Goal: Transaction & Acquisition: Purchase product/service

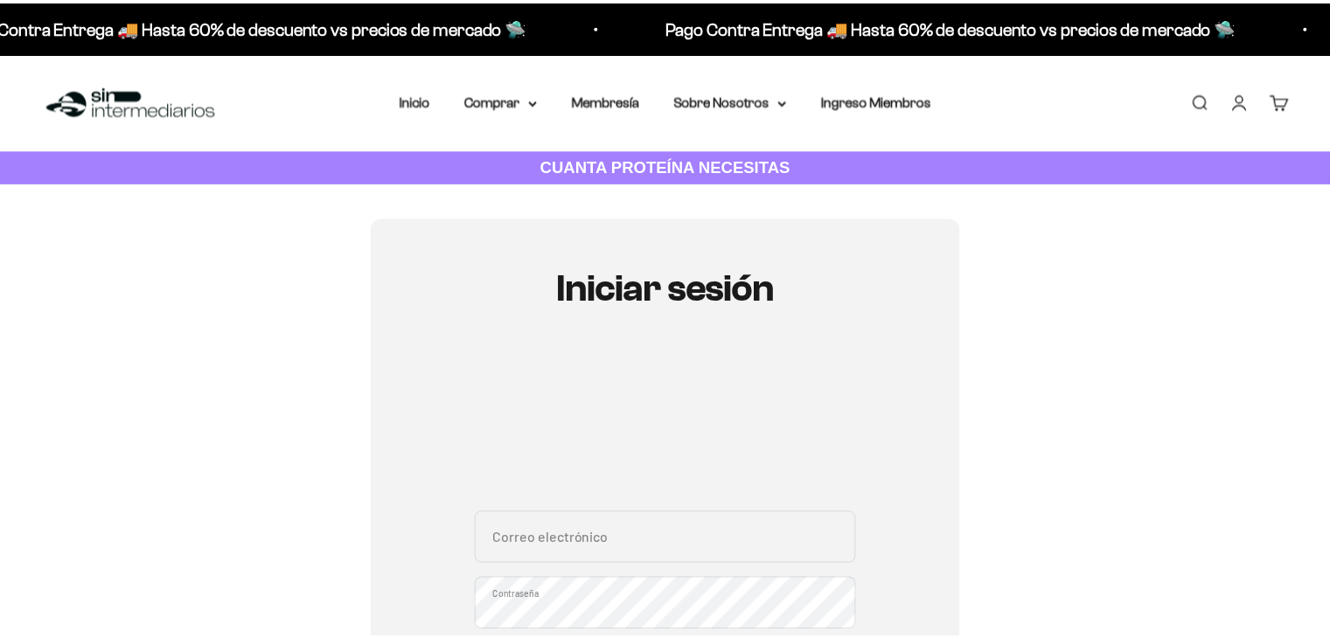
scroll to position [175, 0]
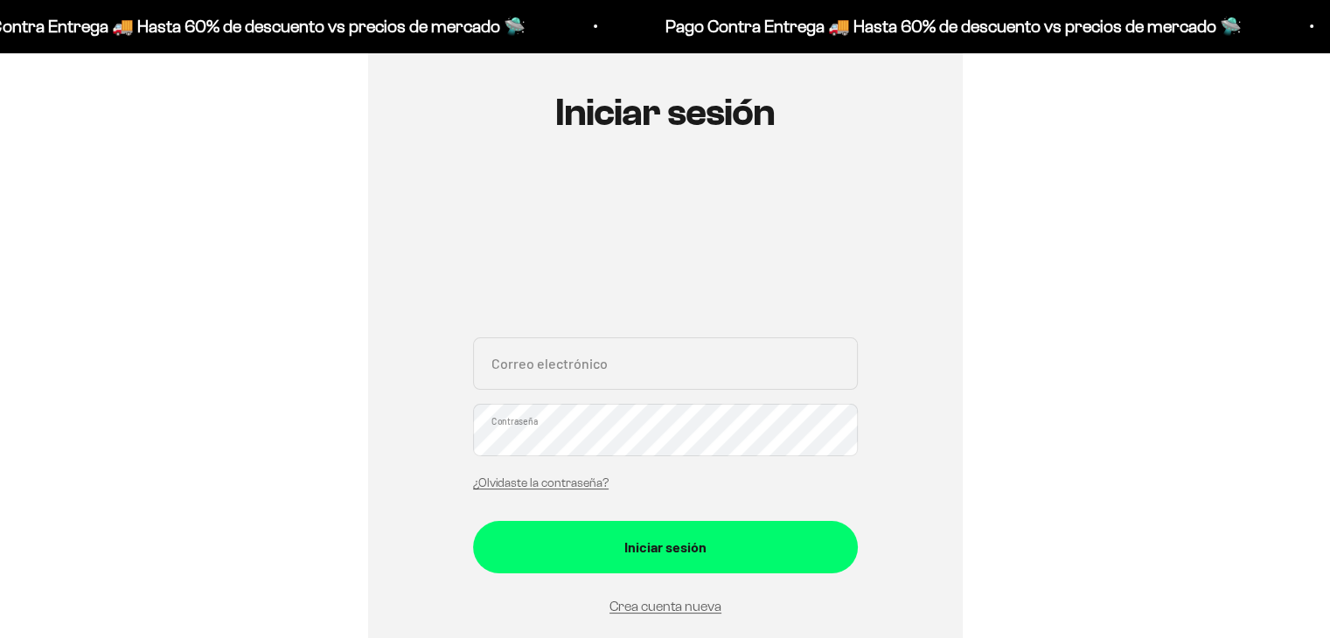
click at [573, 371] on input "Correo electrónico" at bounding box center [665, 364] width 385 height 52
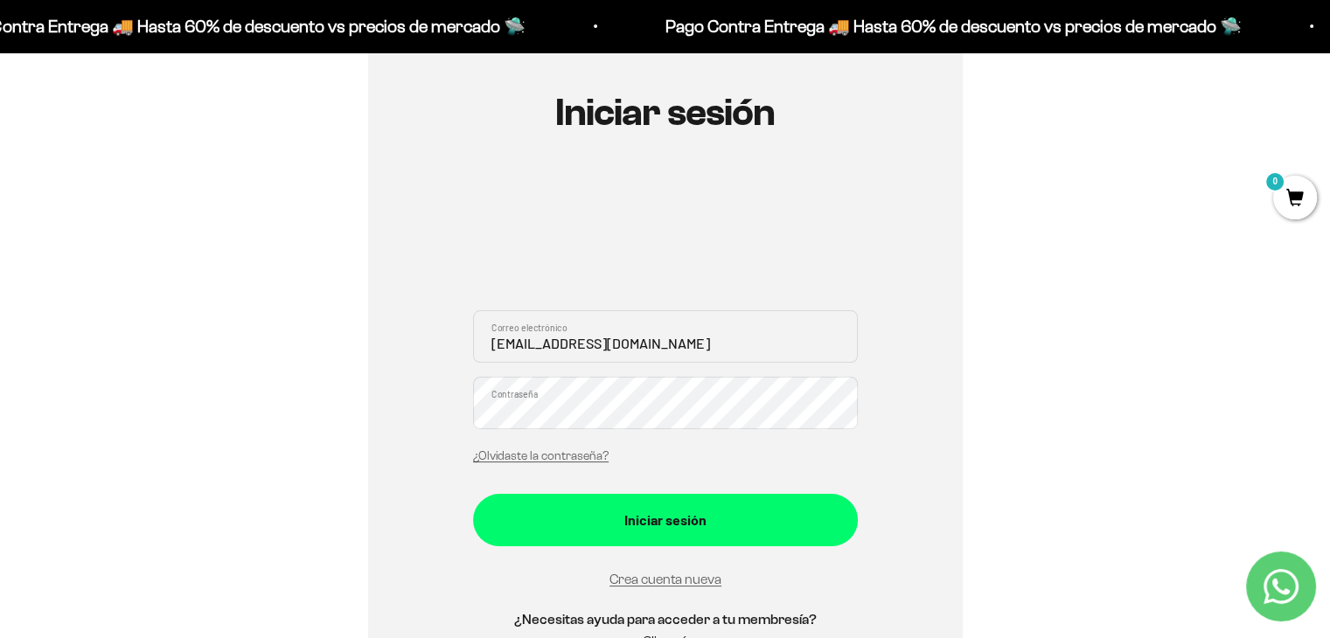
type input "arza505@hotmail.com"
click at [533, 430] on div "arza505@hotmail.com Correo electrónico Contraseña ¿Olvidaste la contraseña?" at bounding box center [665, 391] width 385 height 163
click at [473, 494] on button "Iniciar sesión" at bounding box center [665, 520] width 385 height 52
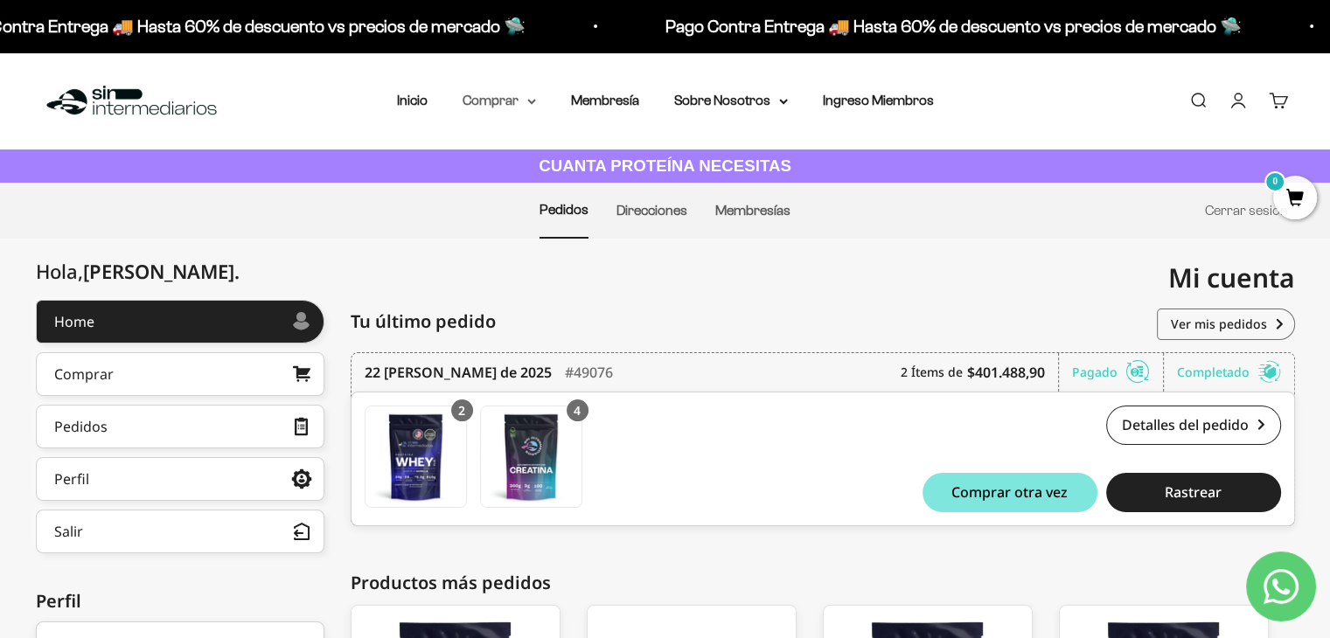
click at [507, 95] on summary "Comprar" at bounding box center [499, 100] width 73 height 23
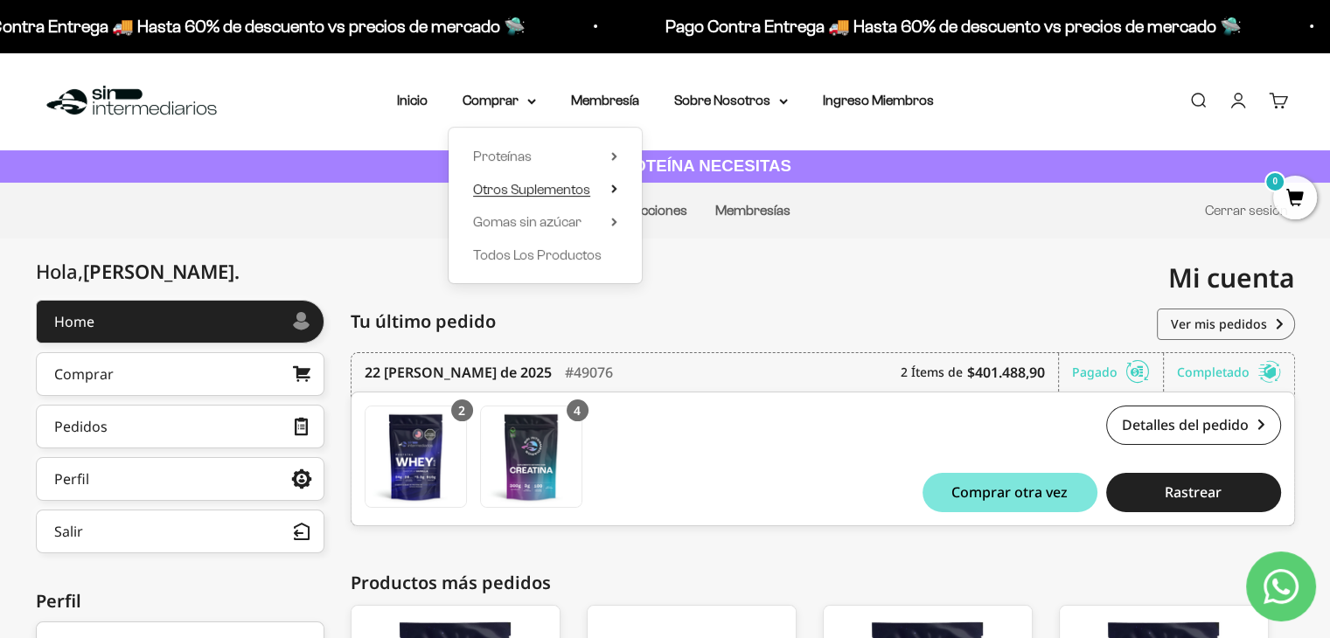
click at [556, 190] on span "Otros Suplementos" at bounding box center [531, 189] width 117 height 15
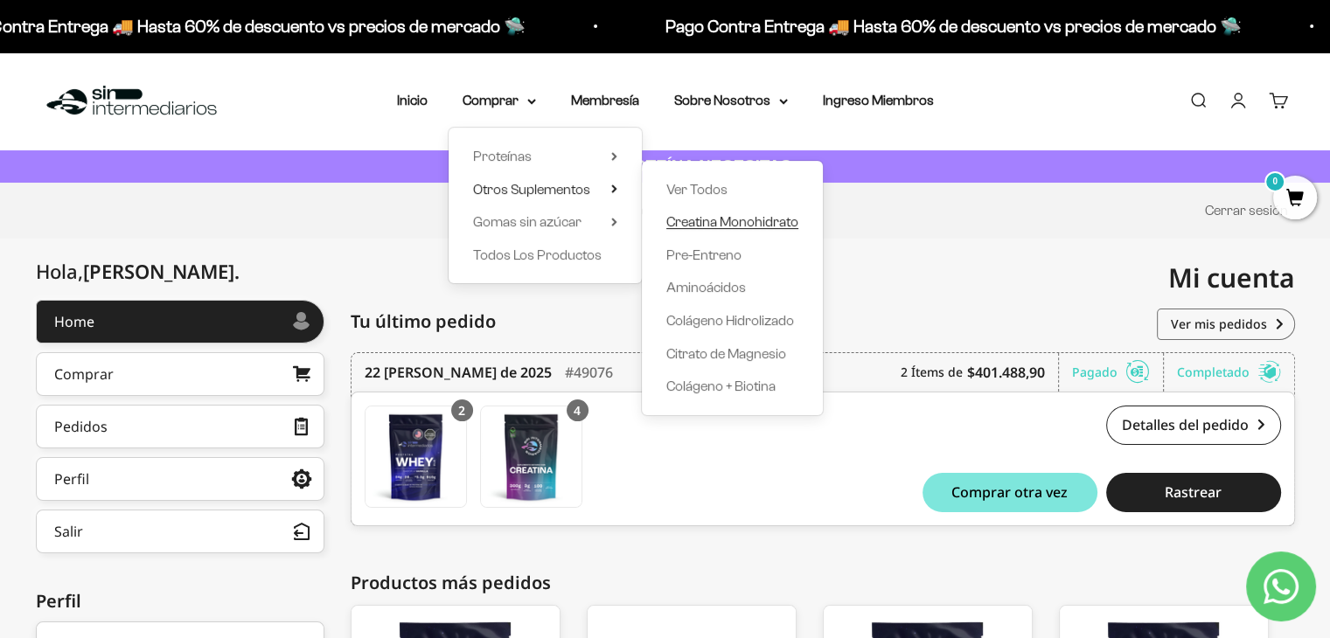
click at [709, 219] on span "Creatina Monohidrato" at bounding box center [732, 221] width 132 height 15
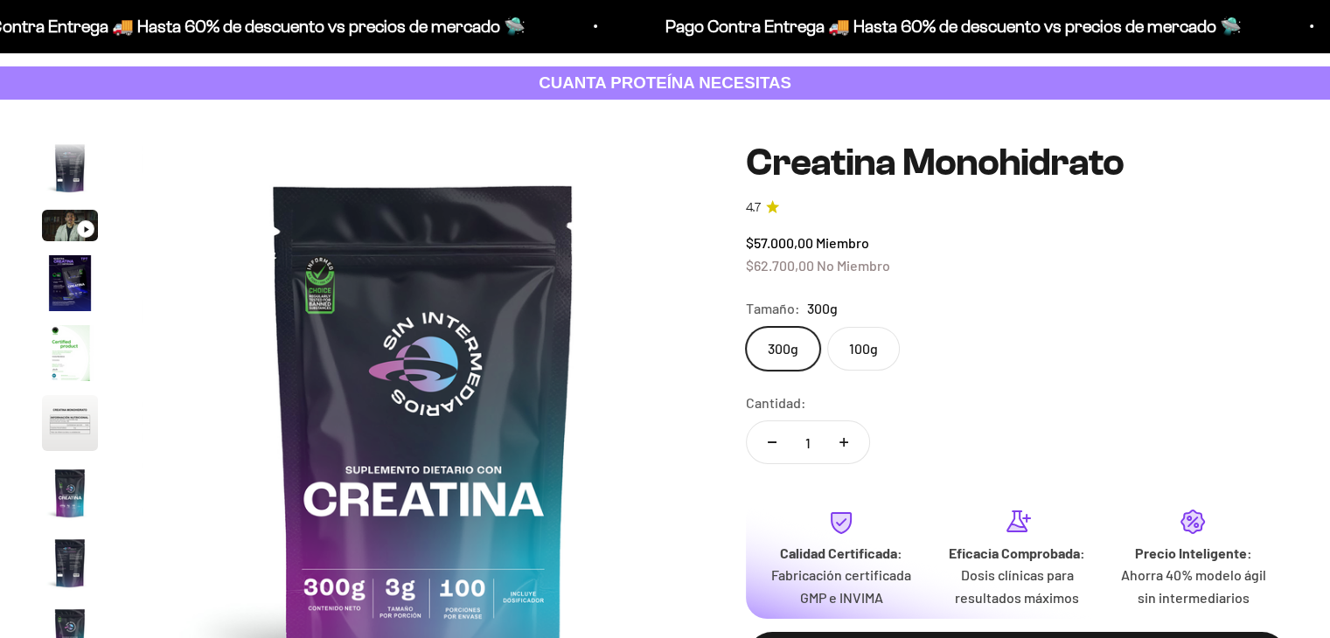
scroll to position [175, 0]
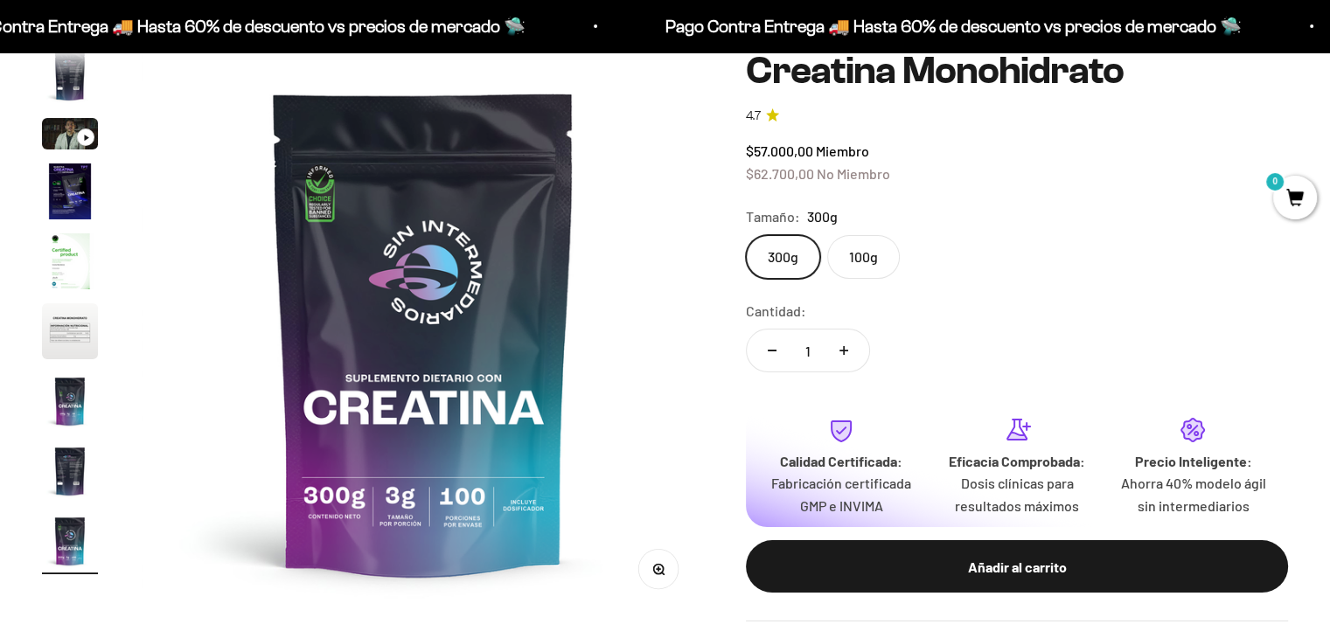
click at [846, 343] on button "Aumentar cantidad" at bounding box center [843, 351] width 51 height 42
type input "4"
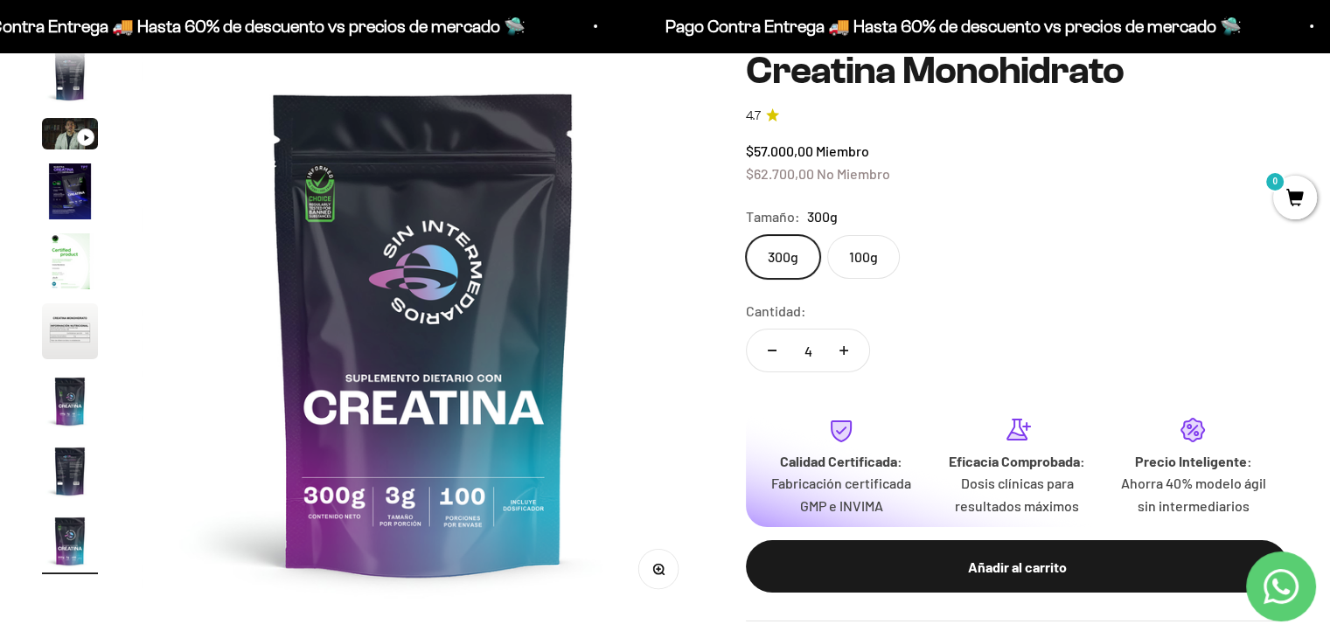
click at [843, 264] on label "100g" at bounding box center [863, 257] width 73 height 44
click at [746, 235] on input "100g" at bounding box center [745, 234] width 1 height 1
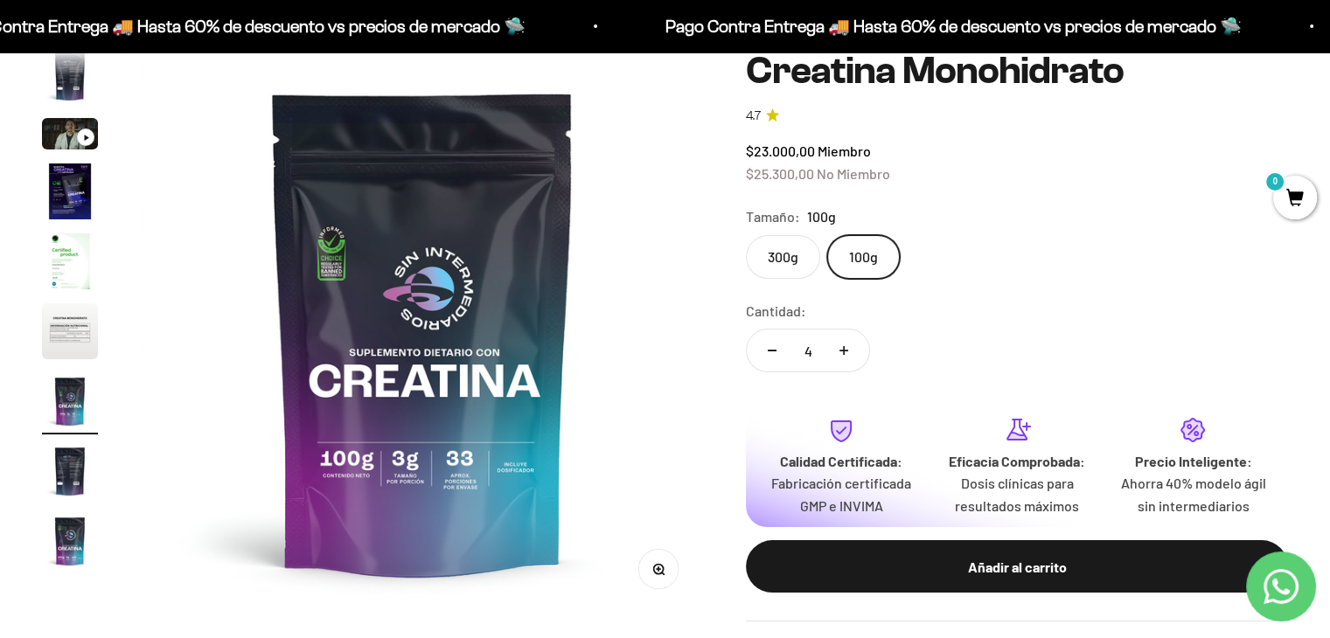
click at [797, 267] on label "300g" at bounding box center [783, 257] width 74 height 44
click at [746, 235] on input "300g" at bounding box center [745, 234] width 1 height 1
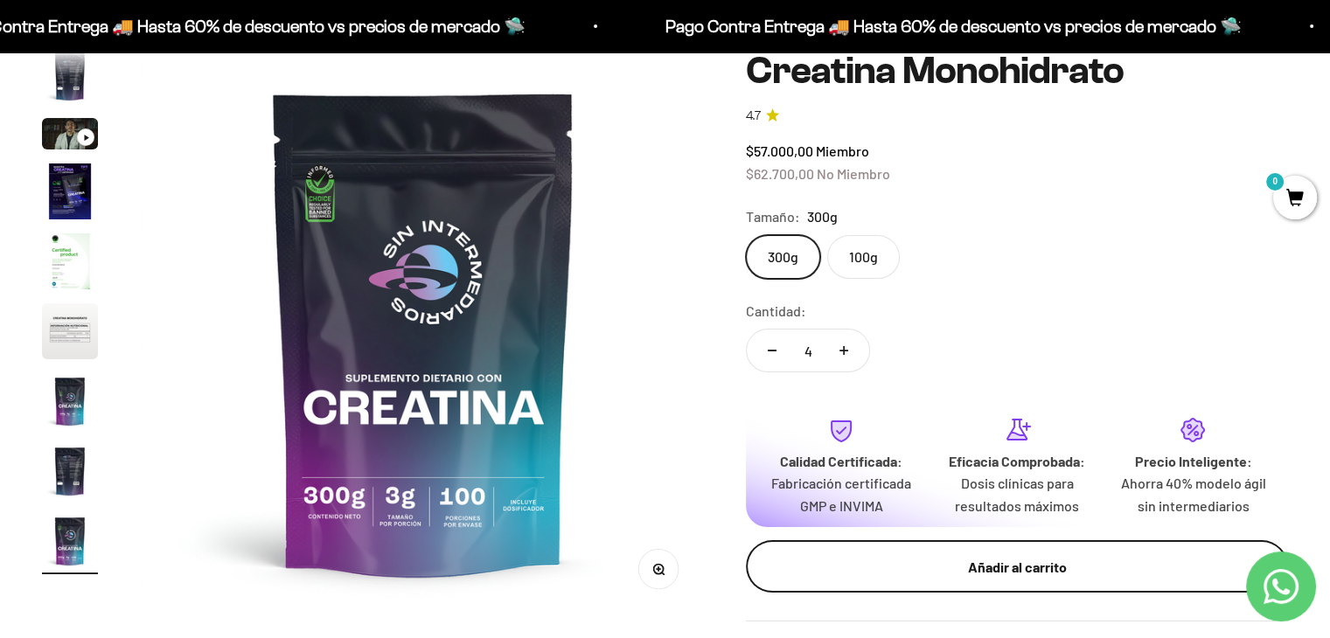
click at [976, 556] on div "Añadir al carrito" at bounding box center [1017, 567] width 472 height 23
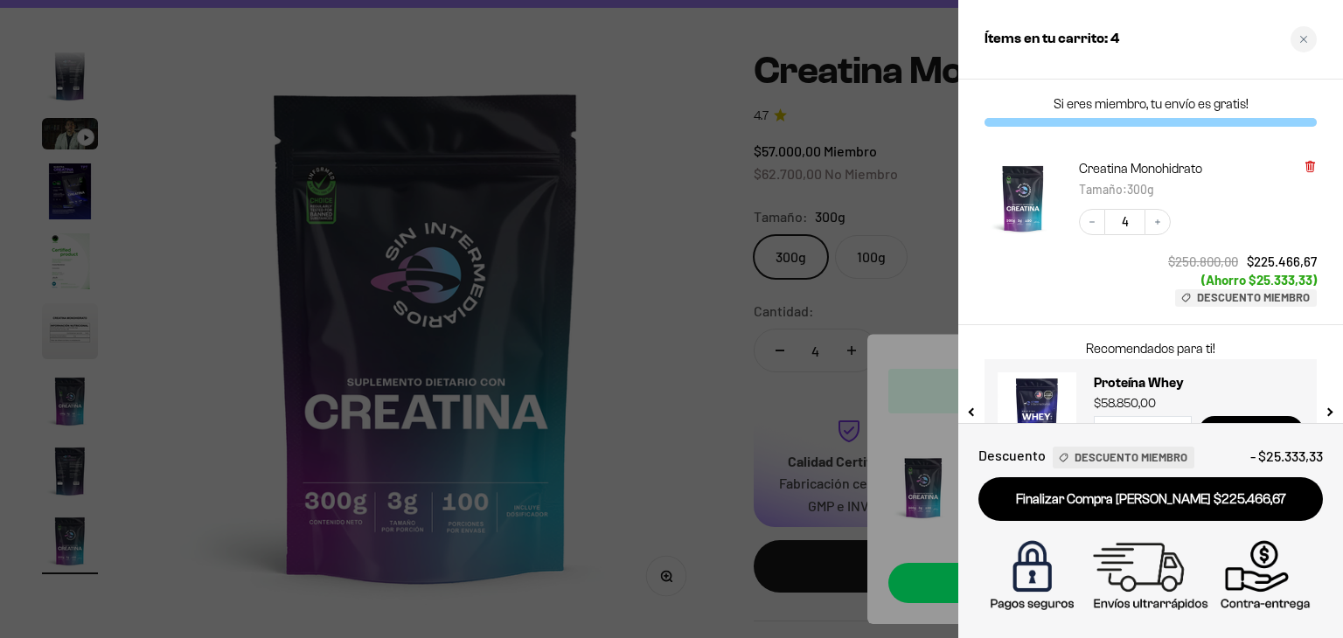
click at [1312, 161] on icon at bounding box center [1310, 166] width 13 height 13
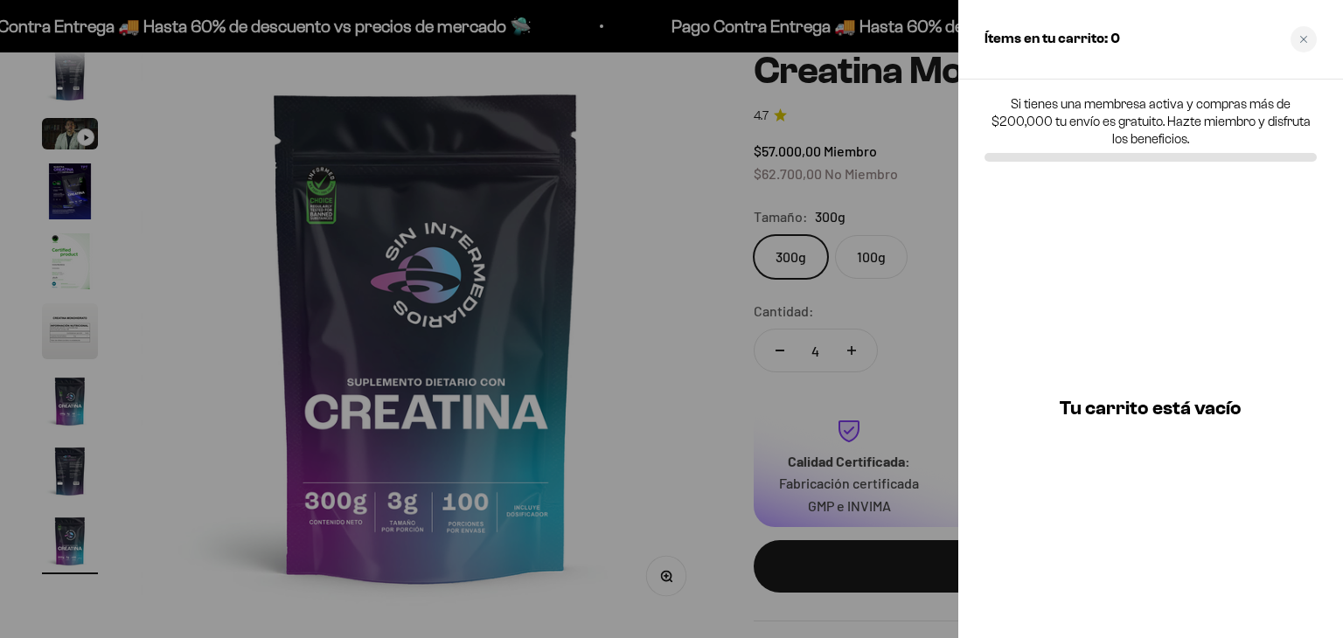
click at [948, 358] on div at bounding box center [671, 319] width 1343 height 638
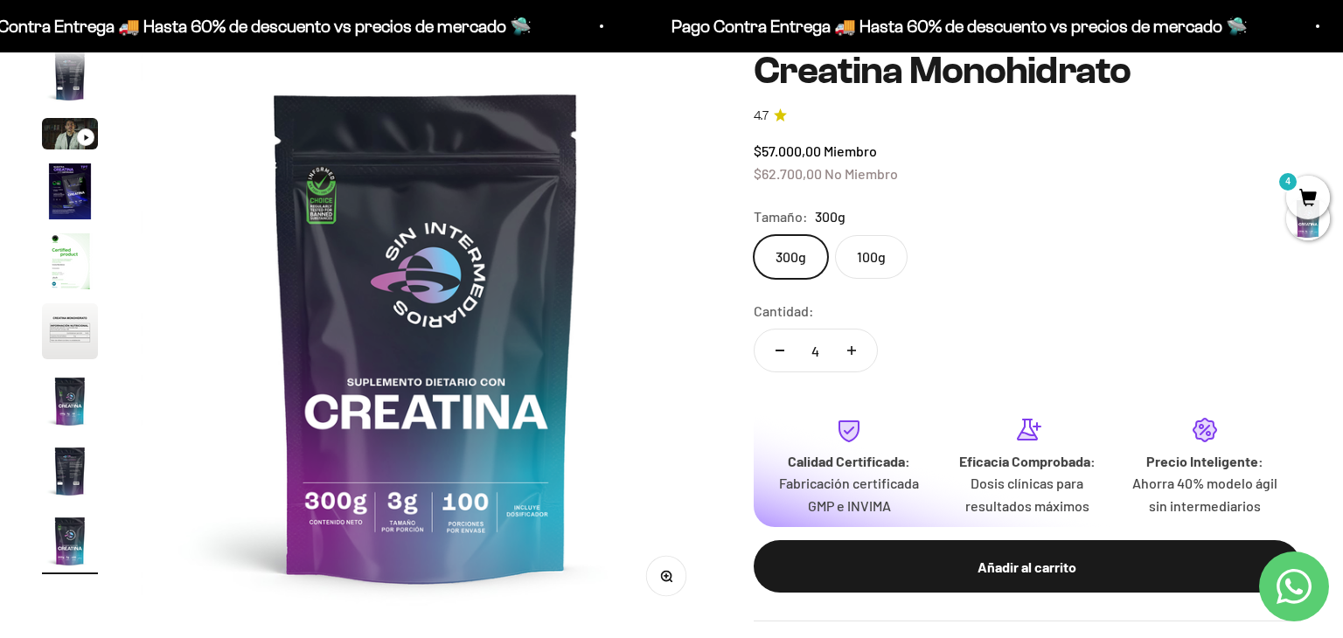
scroll to position [0, 4681]
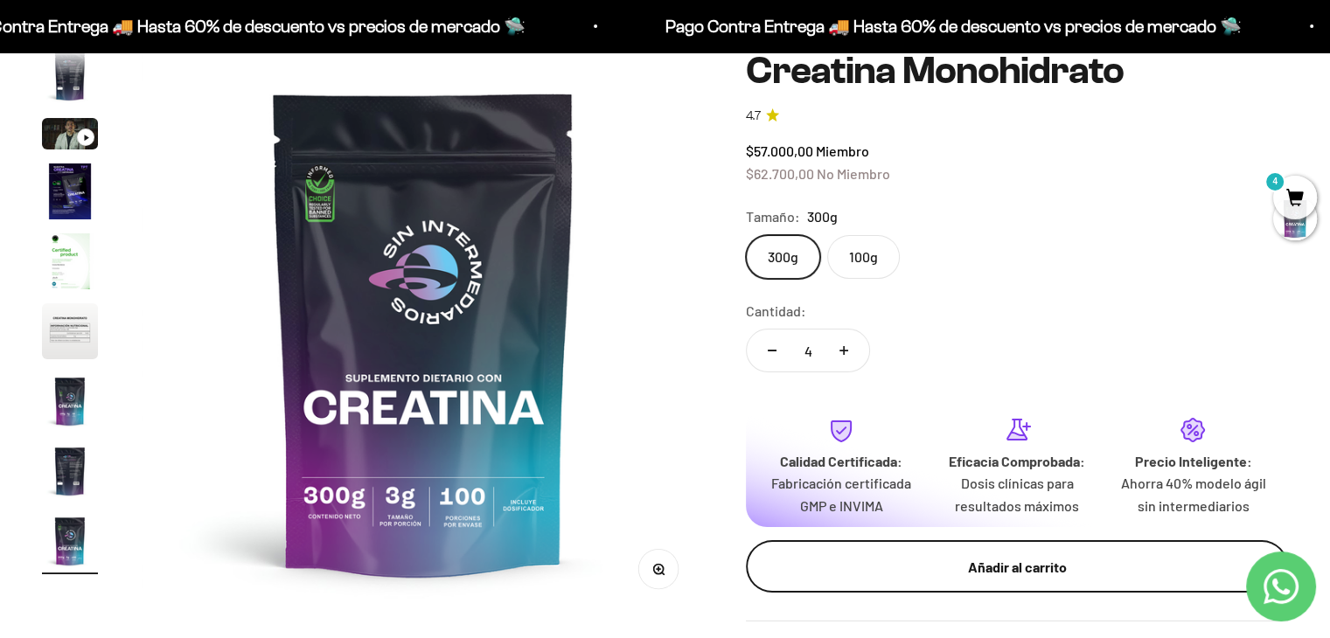
click at [993, 557] on div "Añadir al carrito" at bounding box center [1017, 567] width 472 height 23
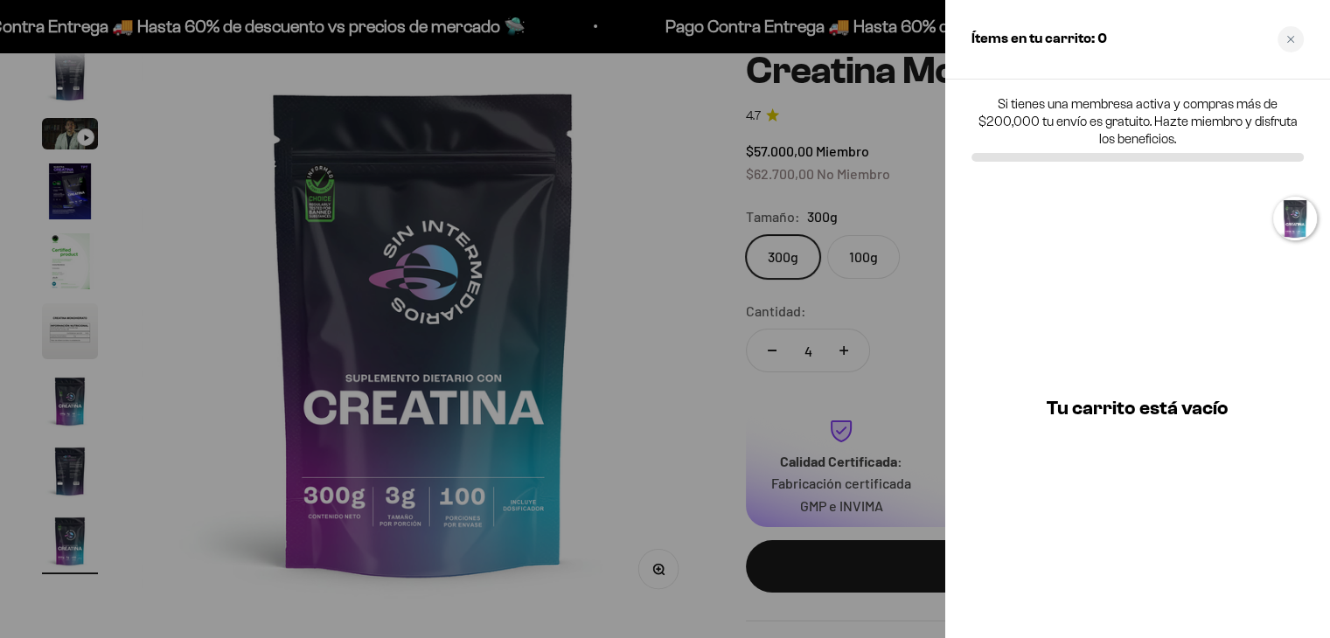
scroll to position [0, 4739]
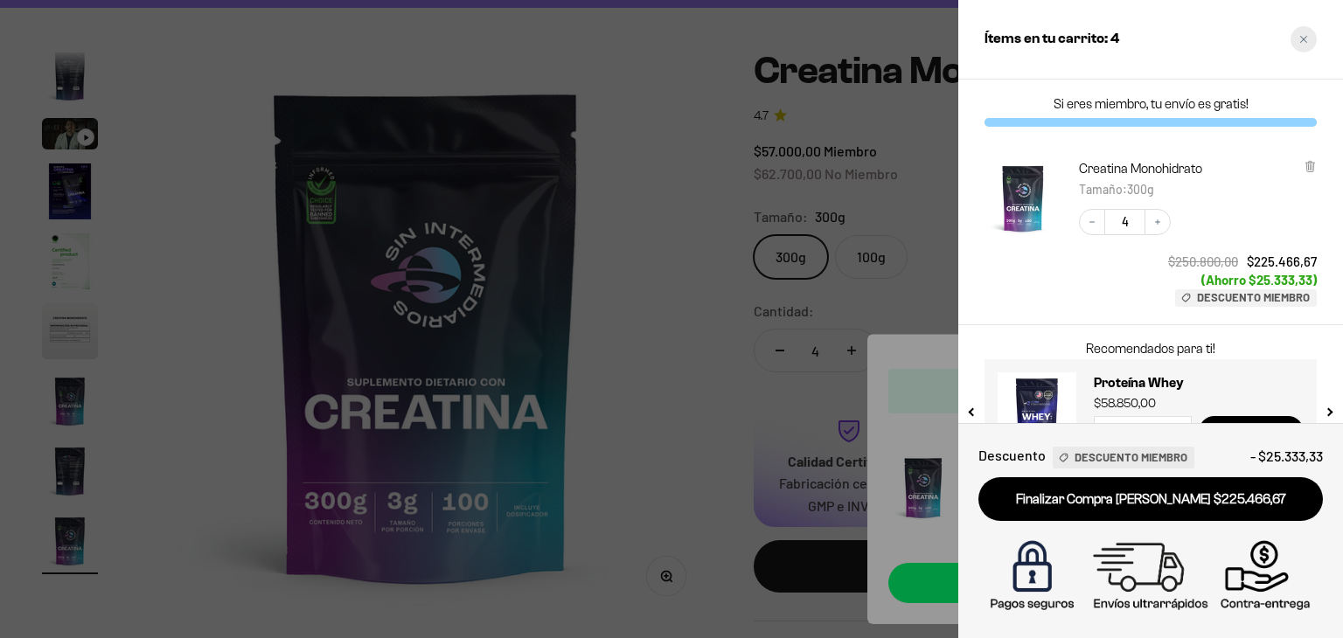
click at [1301, 37] on icon "Close cart" at bounding box center [1303, 39] width 7 height 7
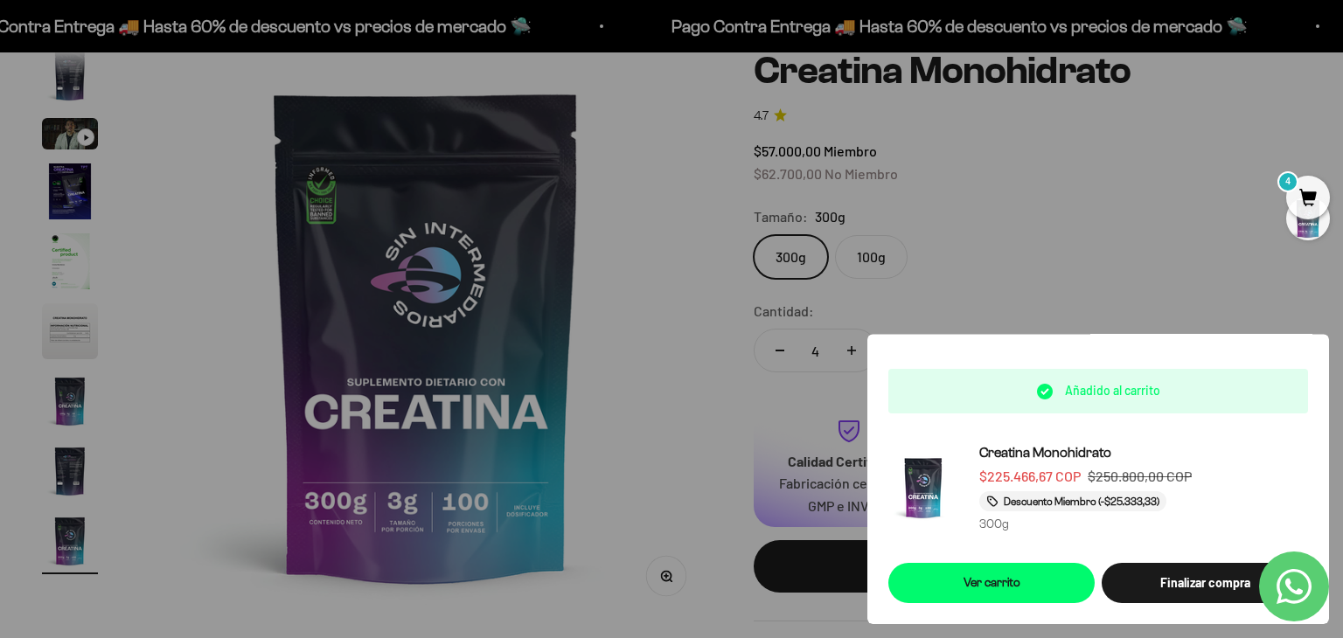
click at [243, 157] on div at bounding box center [671, 319] width 1343 height 638
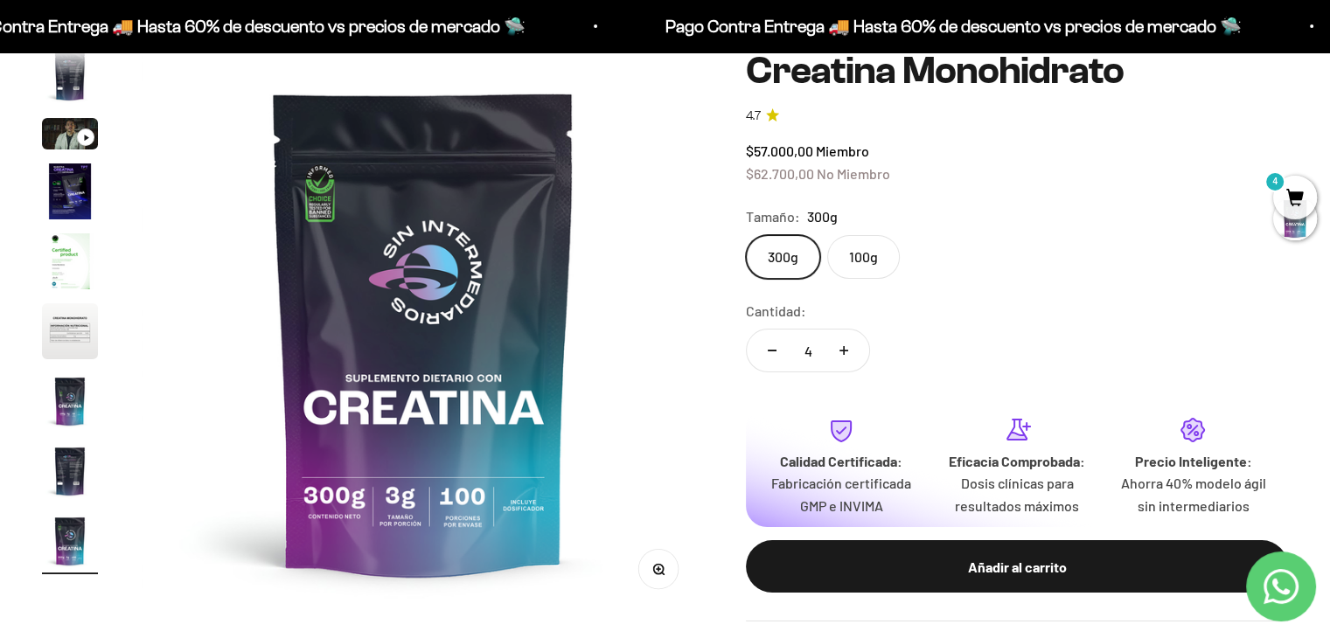
scroll to position [0, 0]
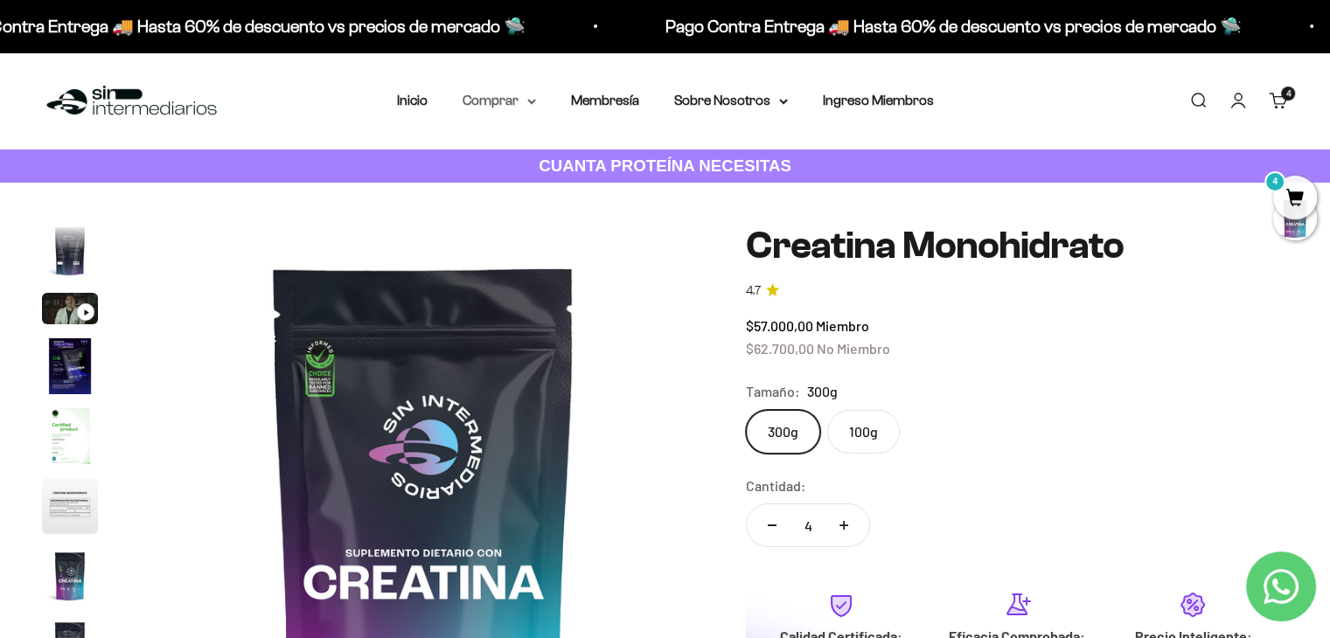
click at [532, 100] on icon at bounding box center [531, 102] width 9 height 6
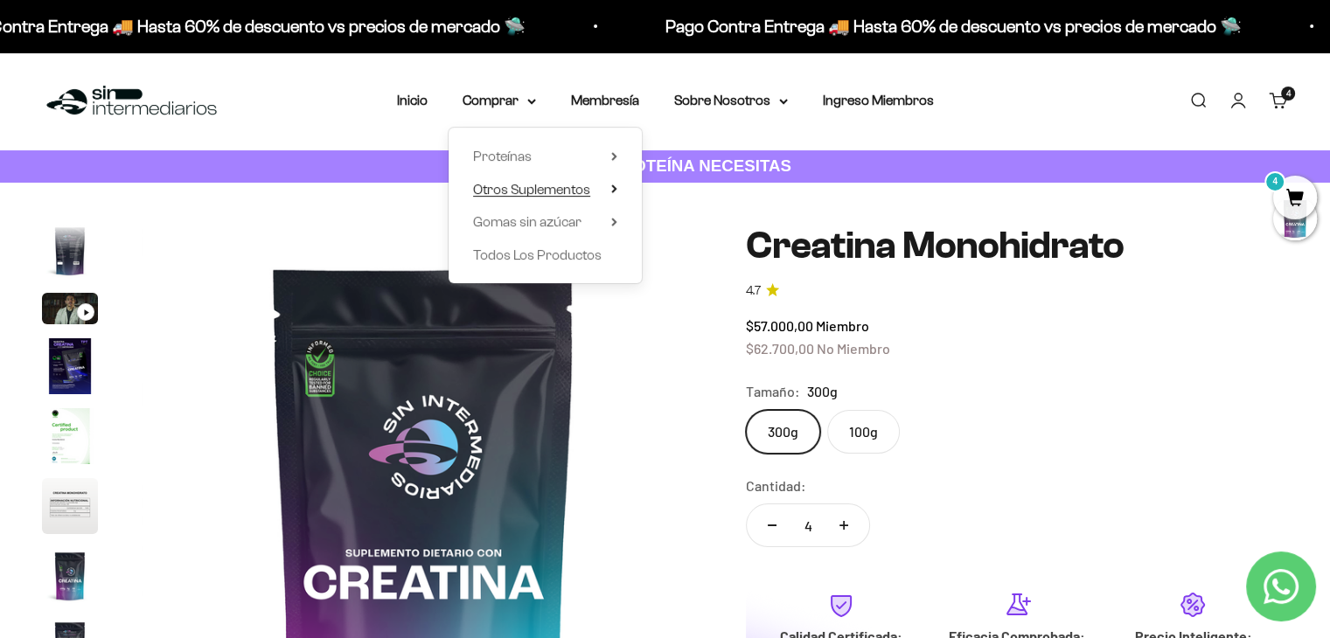
click at [572, 187] on span "Otros Suplementos" at bounding box center [531, 189] width 117 height 15
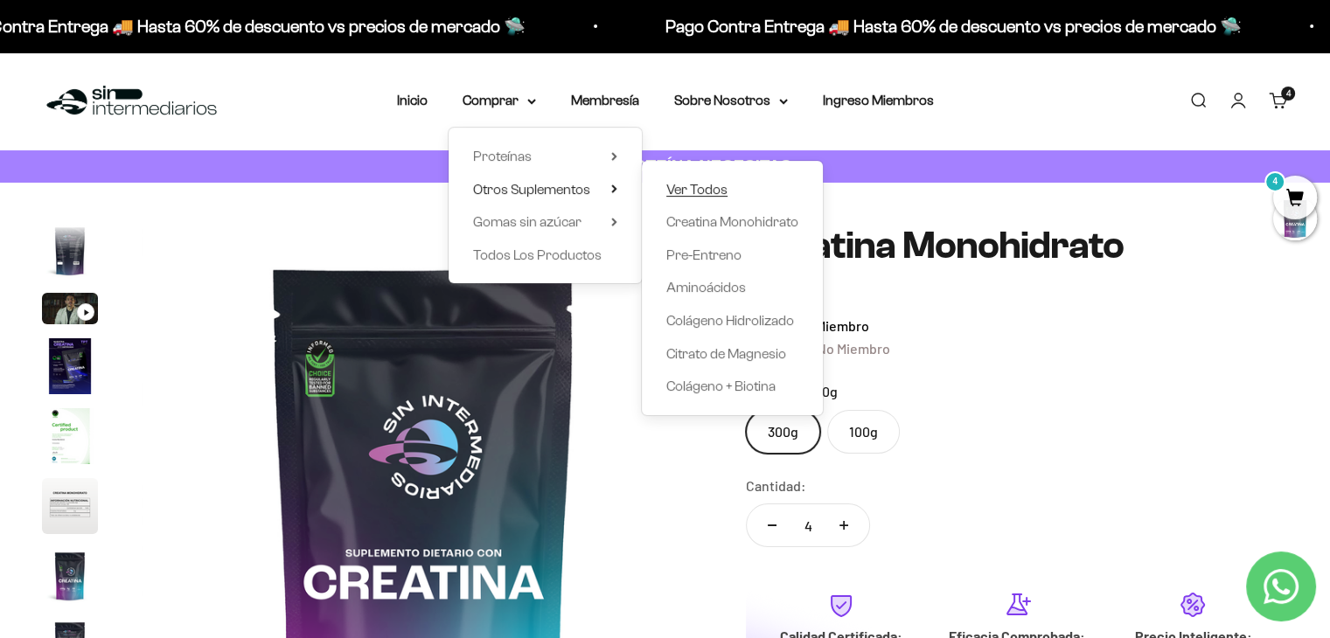
click at [734, 193] on link "Ver Todos" at bounding box center [732, 189] width 132 height 23
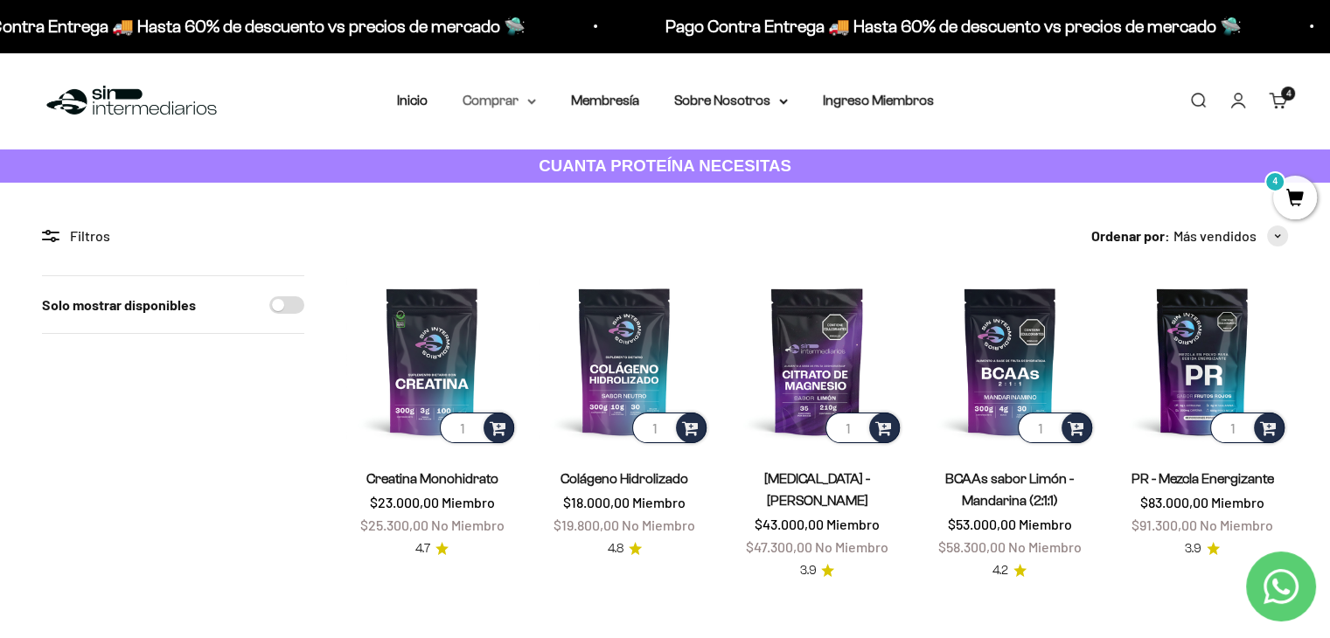
click at [486, 107] on summary "Comprar" at bounding box center [499, 100] width 73 height 23
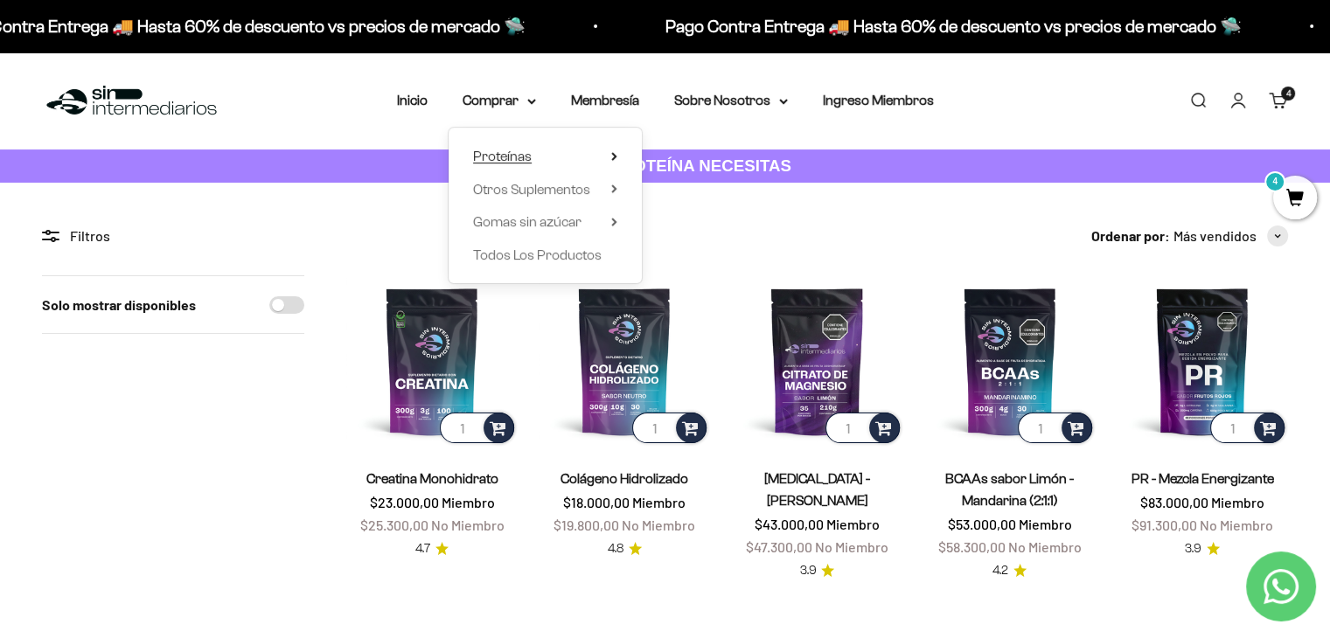
click at [497, 155] on span "Proteínas" at bounding box center [502, 156] width 59 height 15
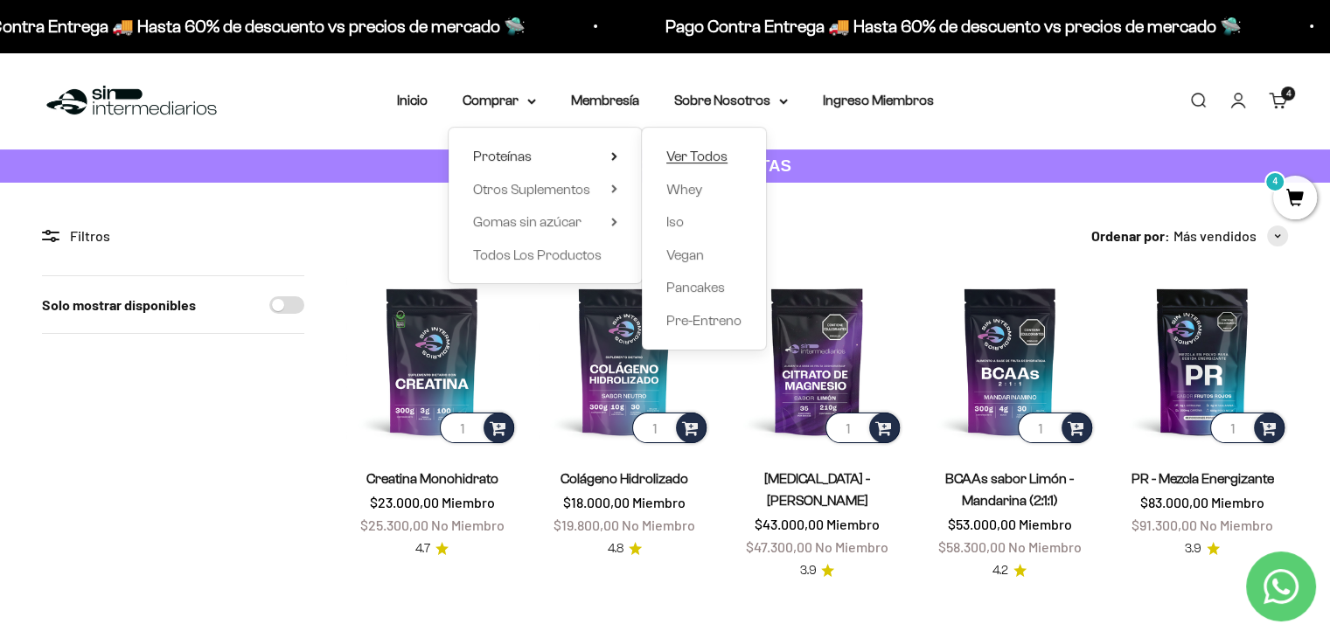
click at [691, 153] on span "Ver Todos" at bounding box center [696, 156] width 61 height 15
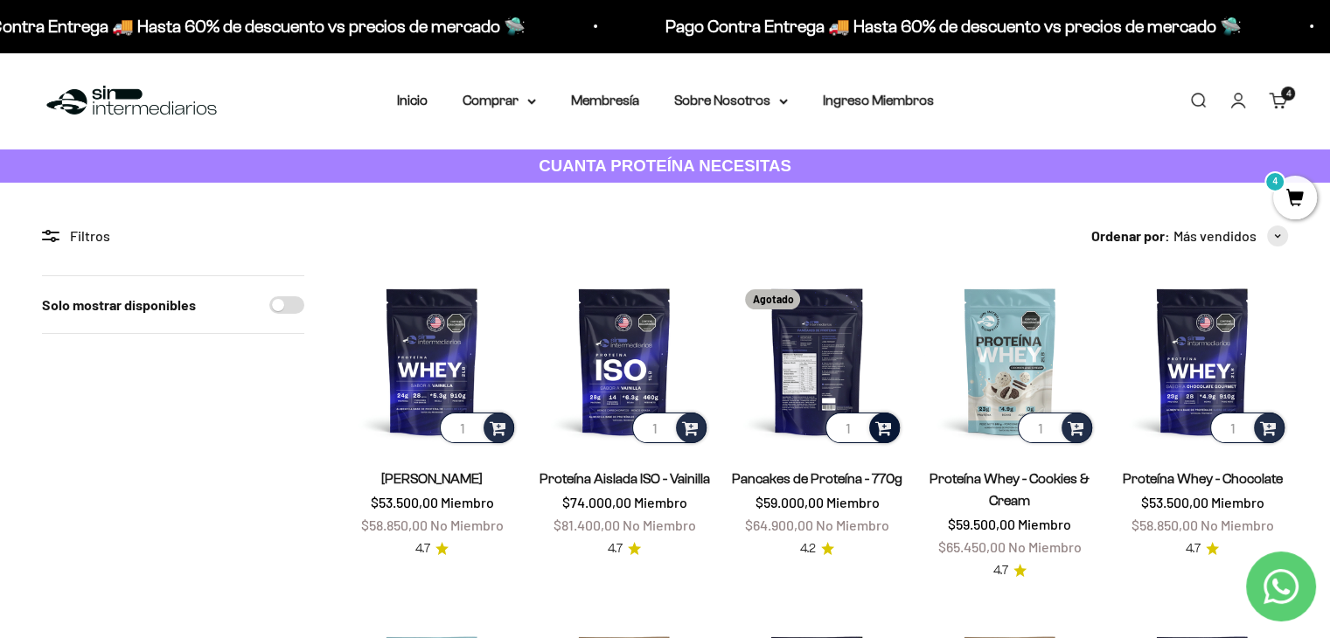
click at [885, 428] on span at bounding box center [883, 427] width 17 height 20
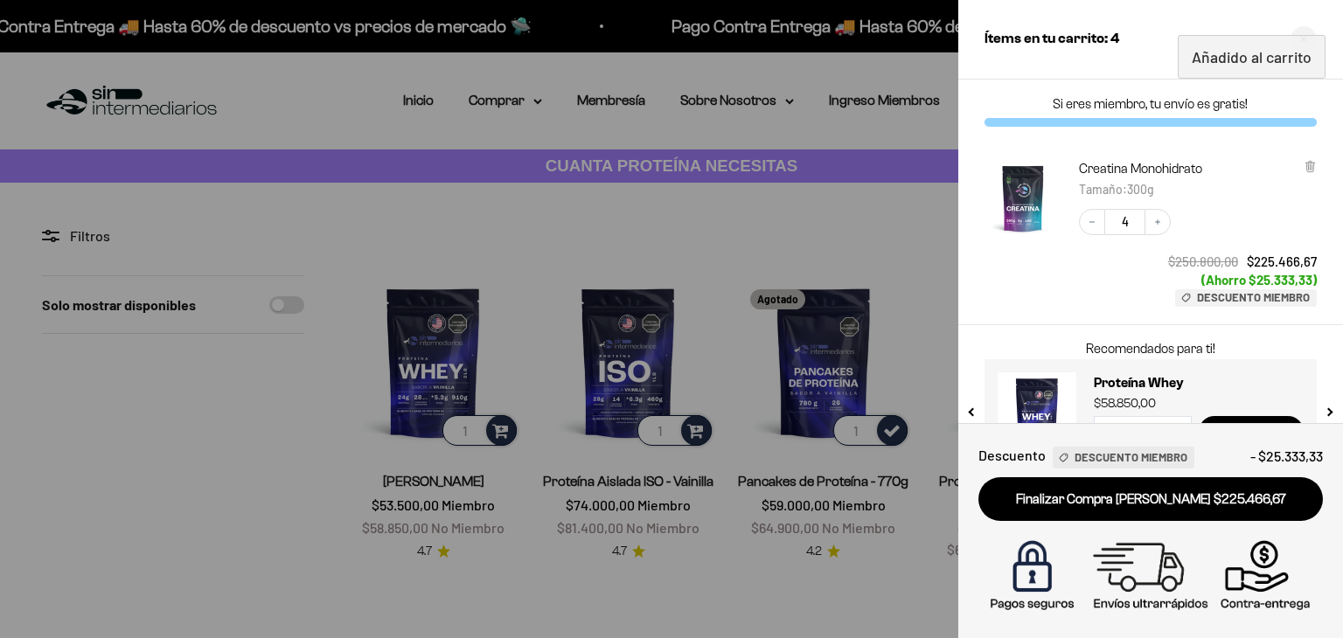
click at [917, 198] on div at bounding box center [671, 319] width 1343 height 638
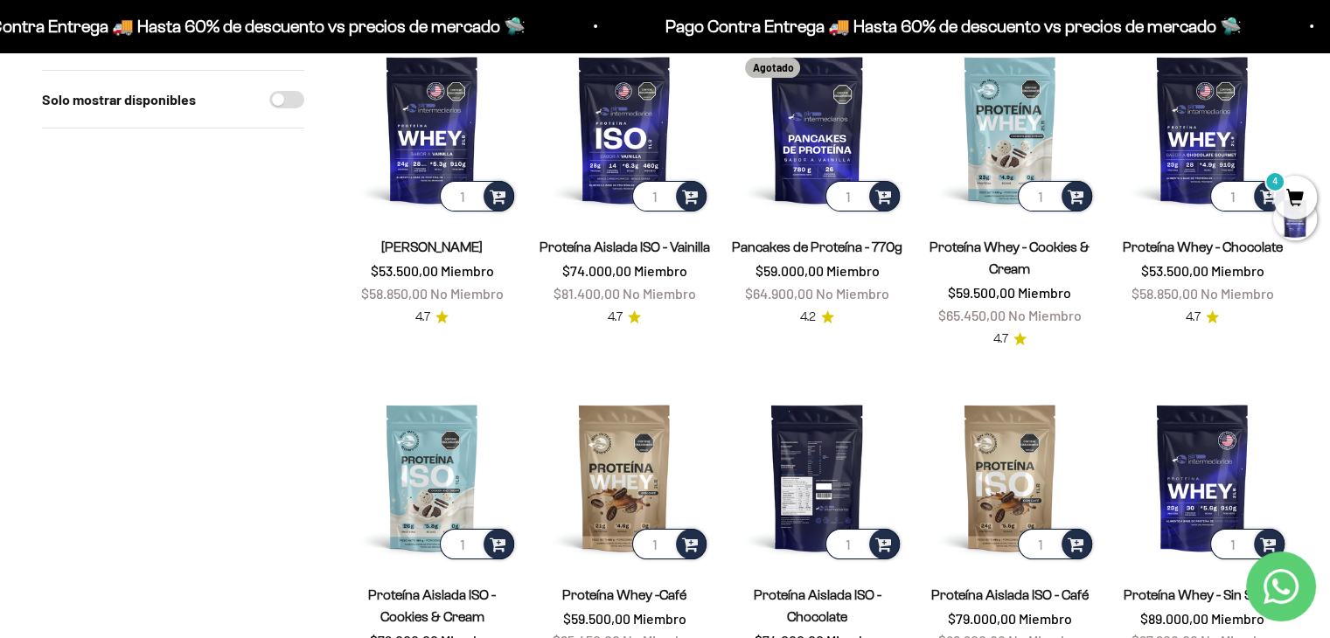
scroll to position [262, 0]
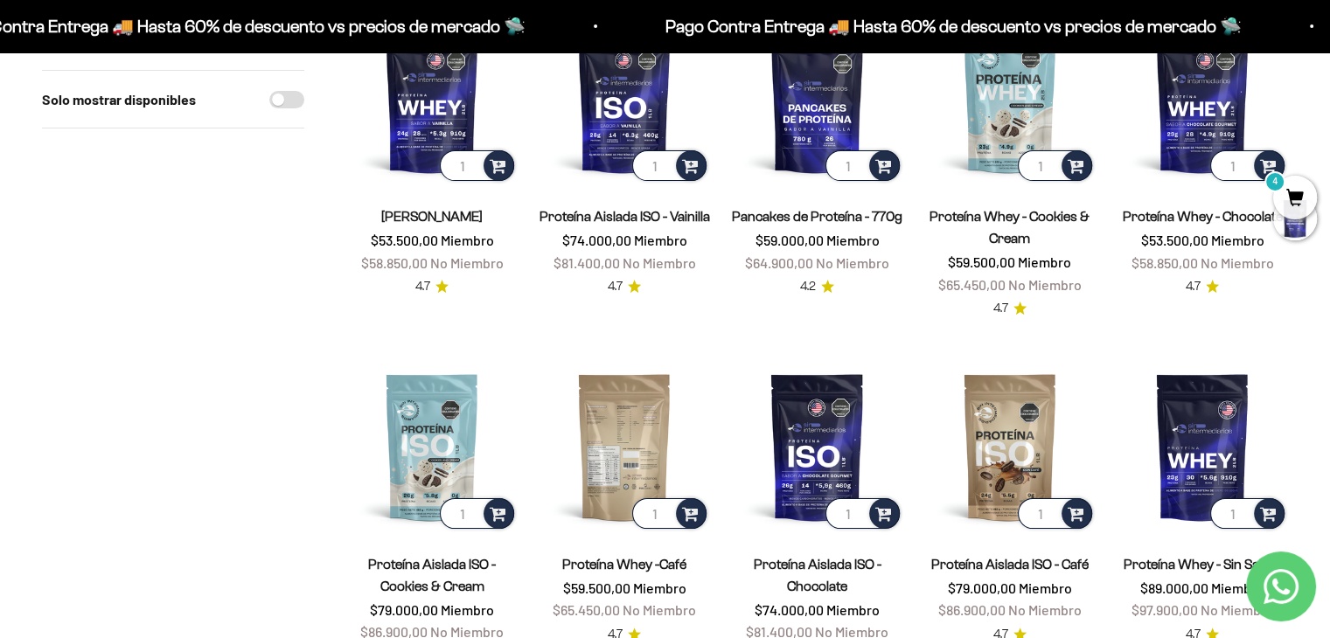
click at [640, 421] on img at bounding box center [624, 446] width 171 height 171
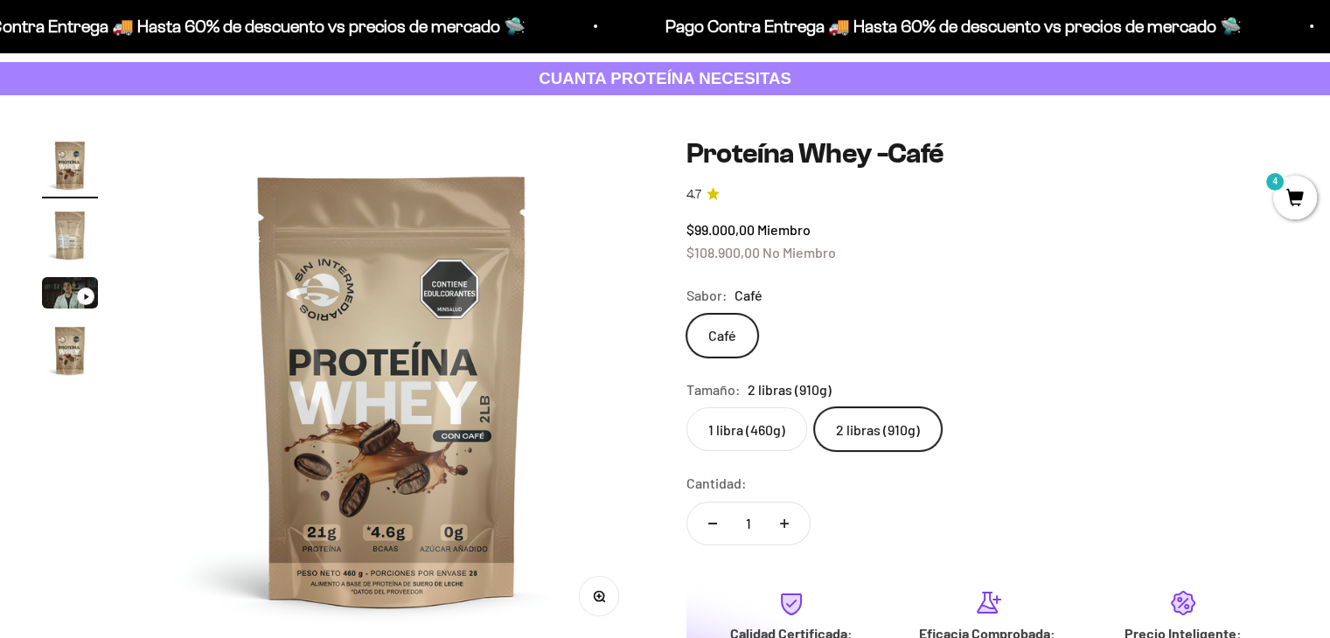
scroll to position [262, 0]
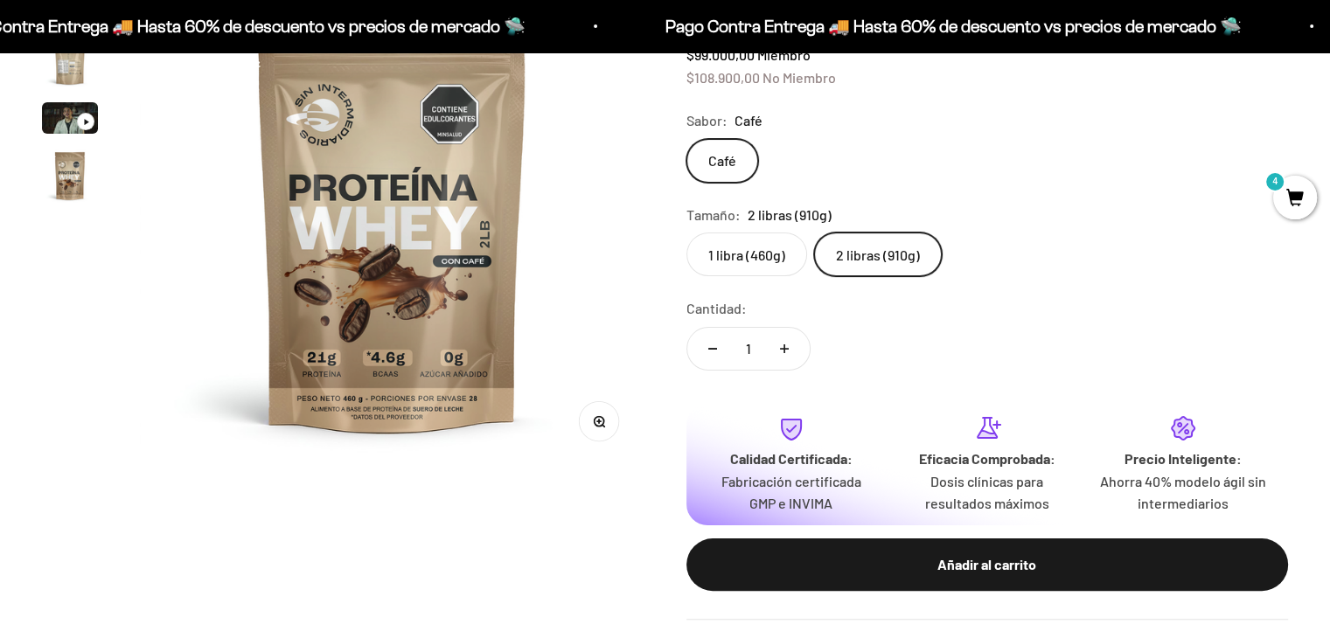
click at [1037, 549] on button "Añadir al carrito" at bounding box center [987, 565] width 602 height 52
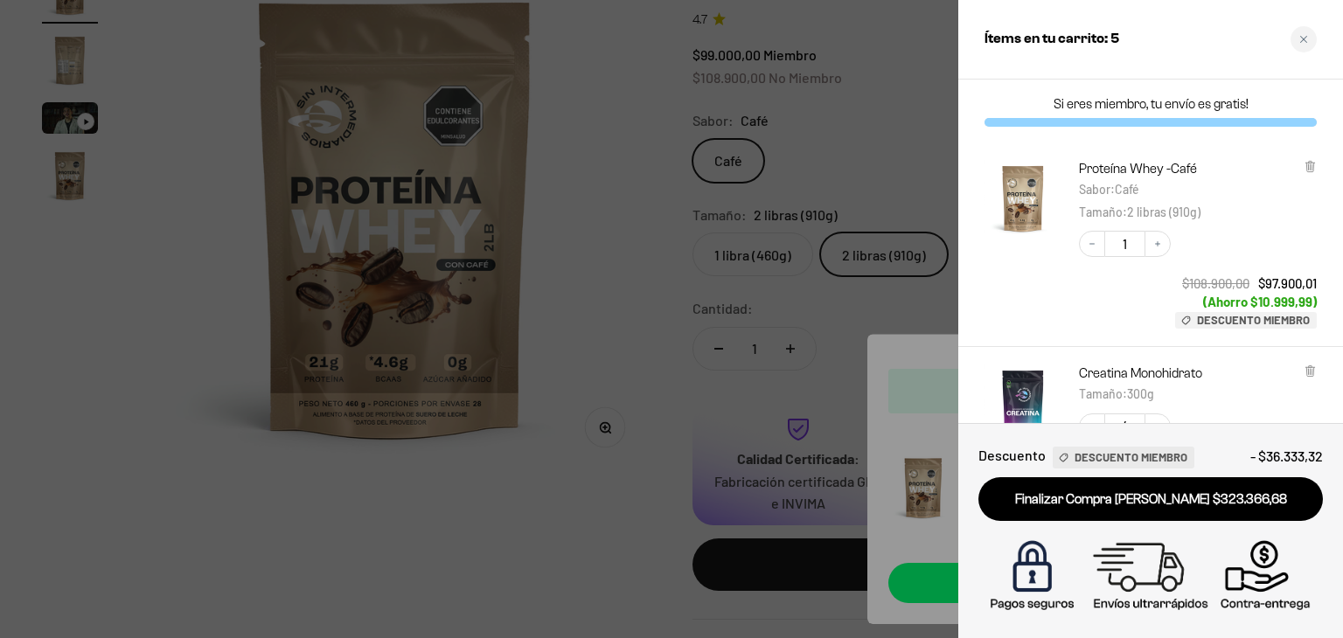
click at [675, 291] on div at bounding box center [671, 319] width 1343 height 638
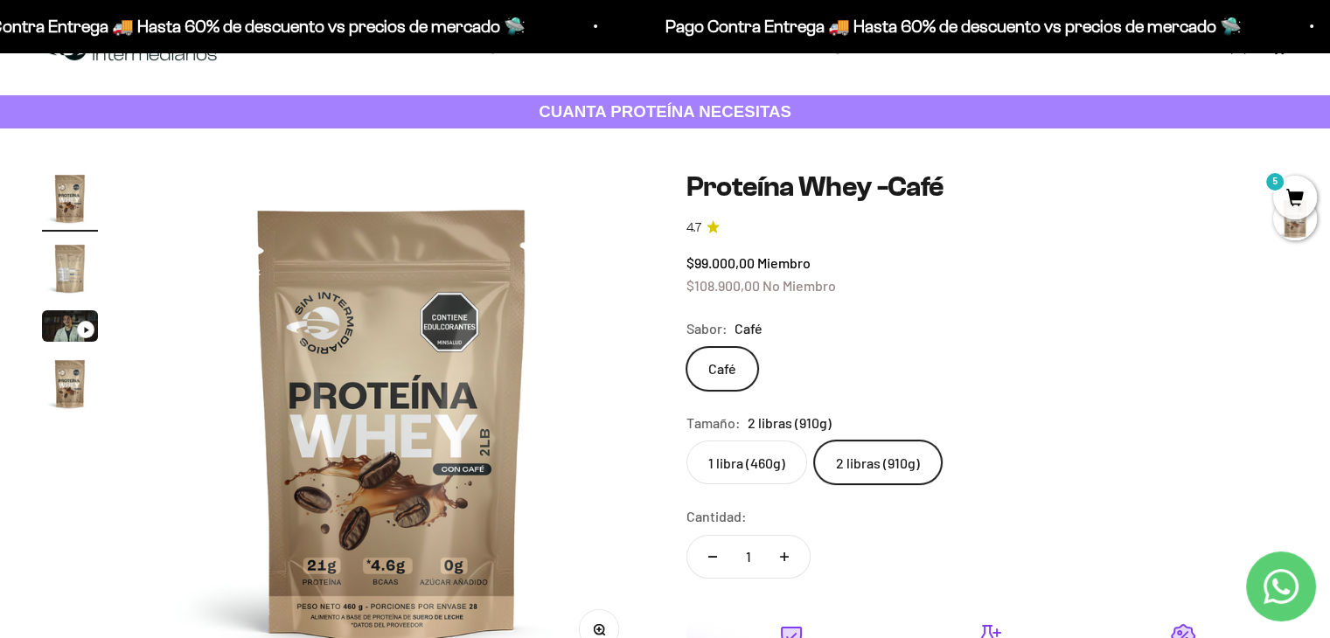
scroll to position [0, 0]
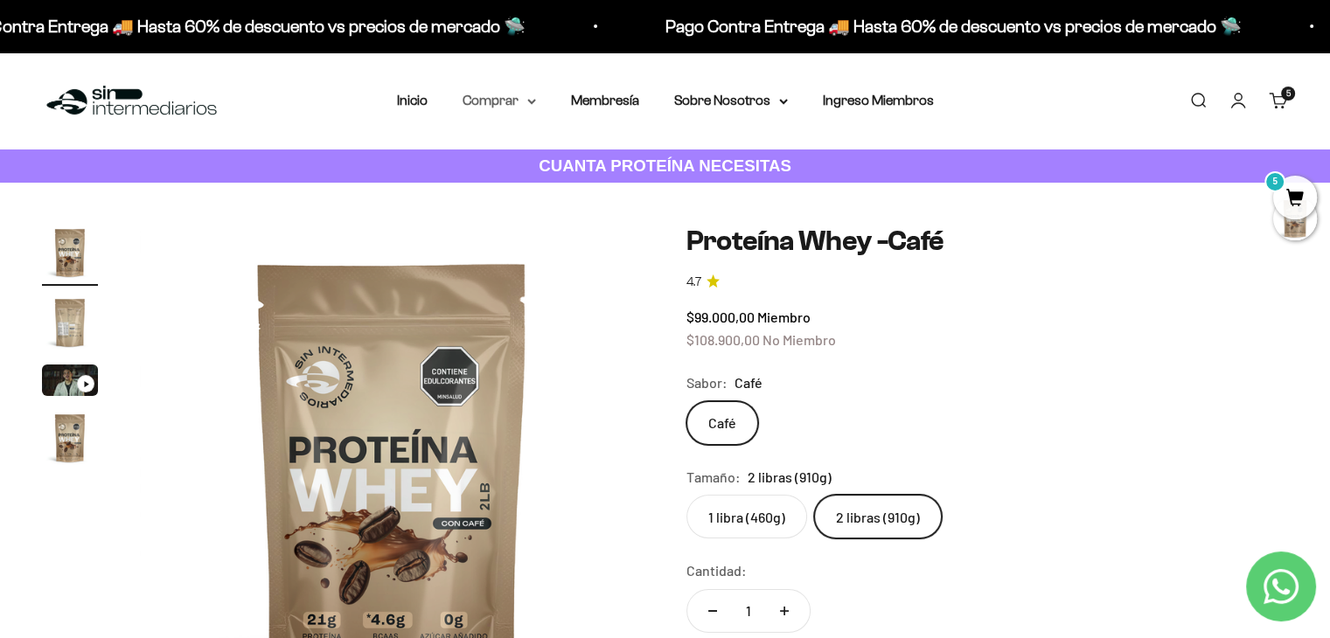
click at [523, 101] on summary "Comprar" at bounding box center [499, 100] width 73 height 23
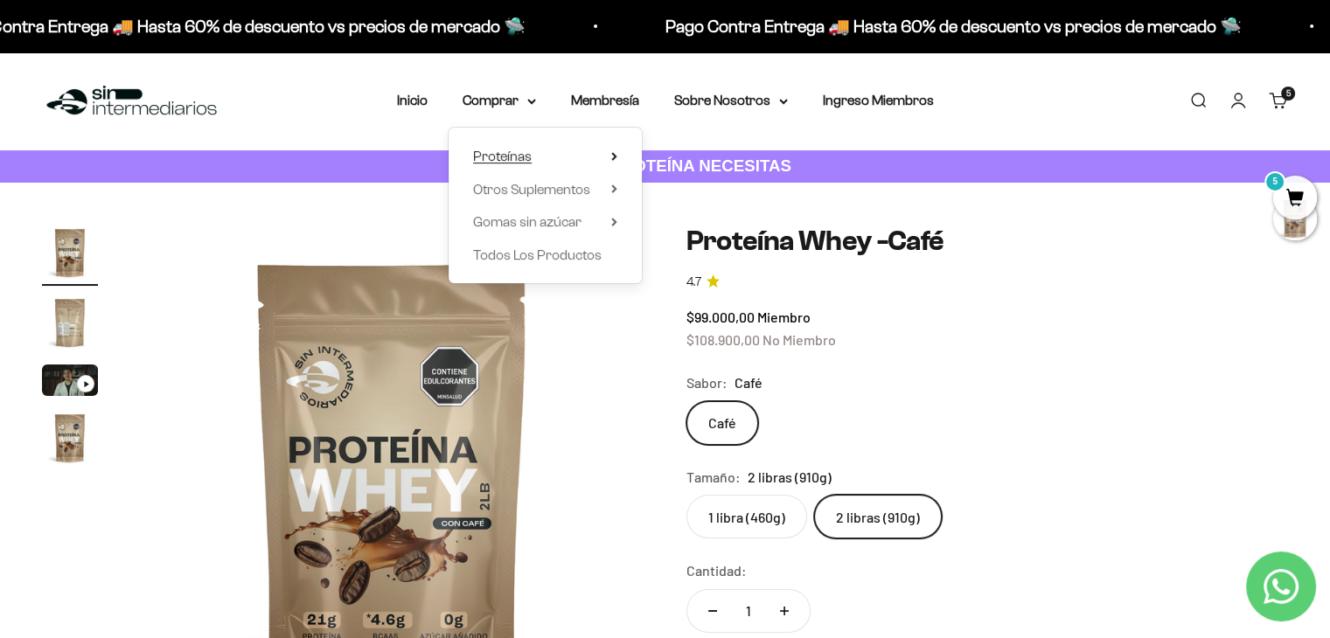
click at [581, 157] on summary "Proteínas" at bounding box center [545, 156] width 144 height 23
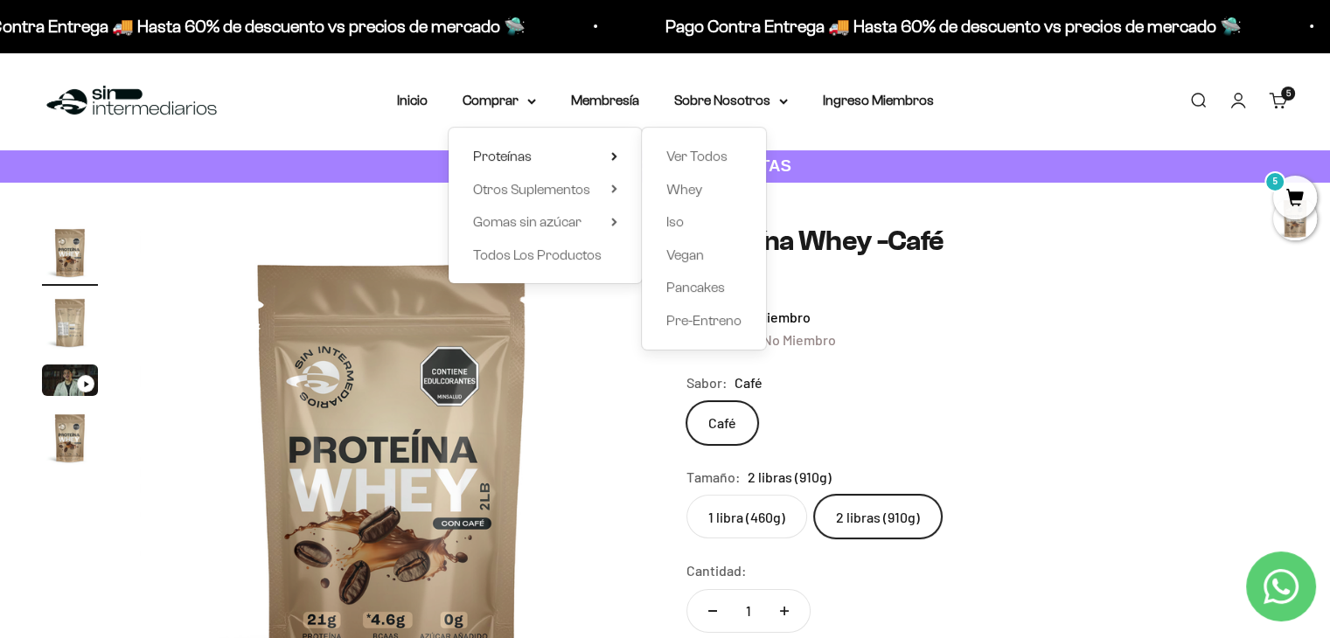
click at [673, 168] on div "Ver Todos Whey Iso Vegan Pancakes Pre-Entreno" at bounding box center [704, 239] width 124 height 222
click at [708, 148] on span "Ver Todos" at bounding box center [696, 156] width 61 height 23
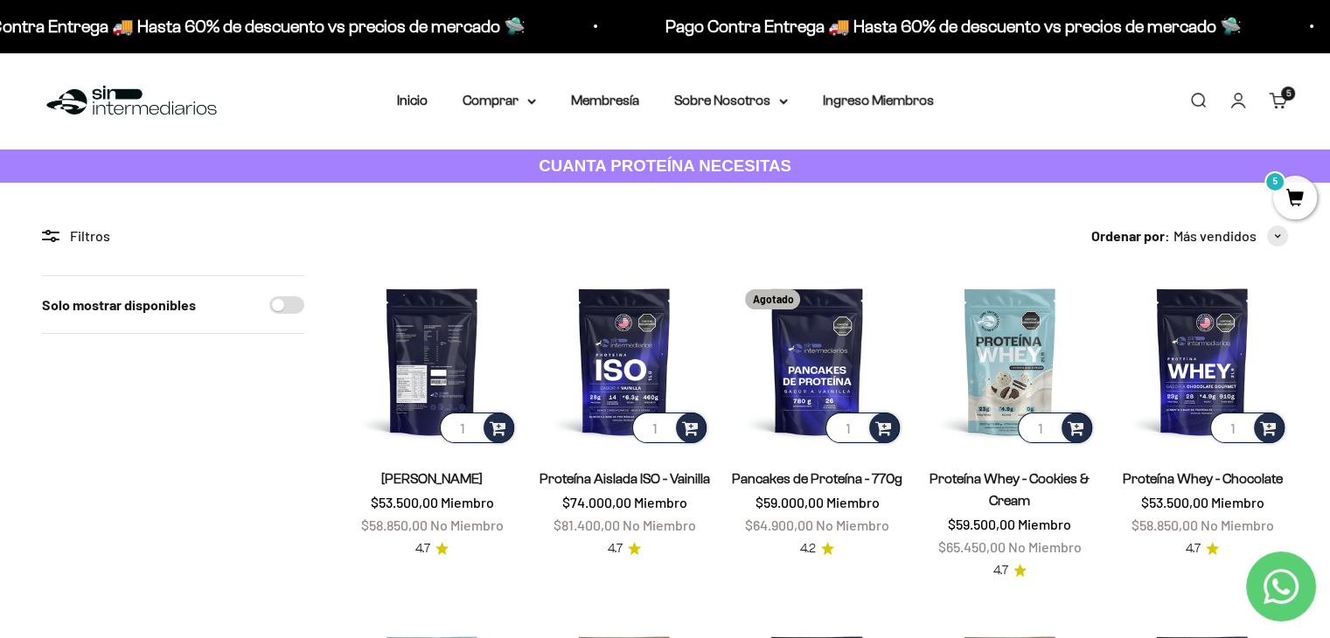
click at [420, 340] on img at bounding box center [431, 360] width 171 height 171
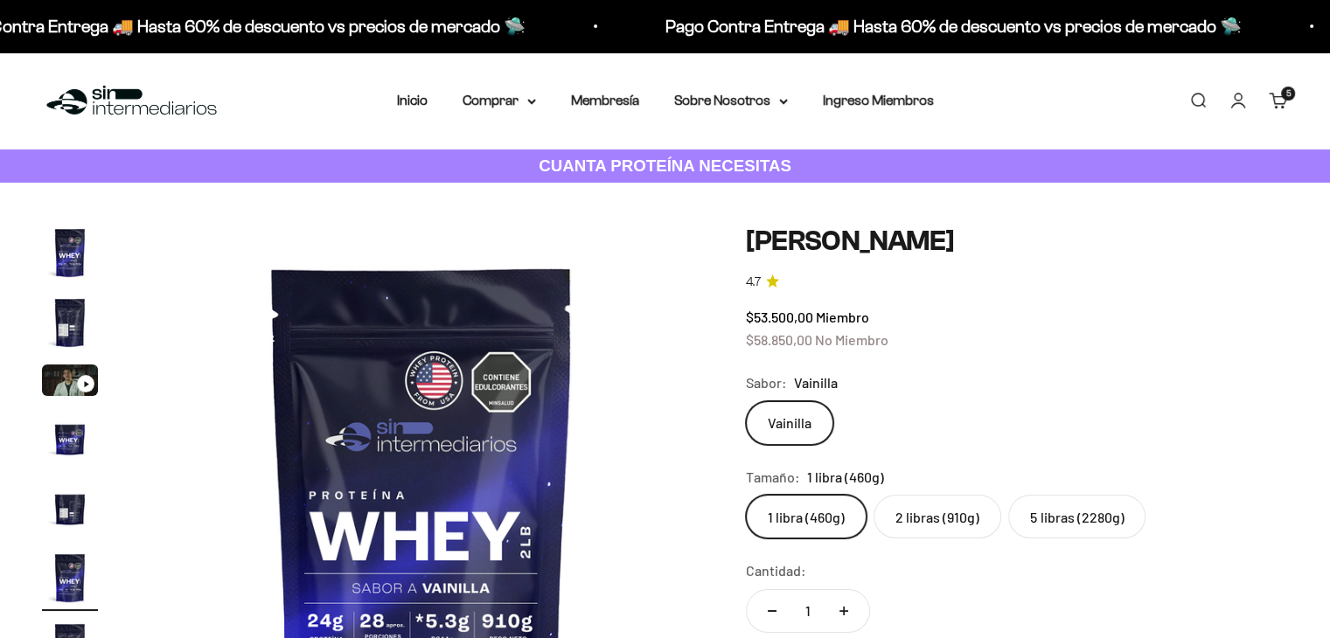
scroll to position [0, 2926]
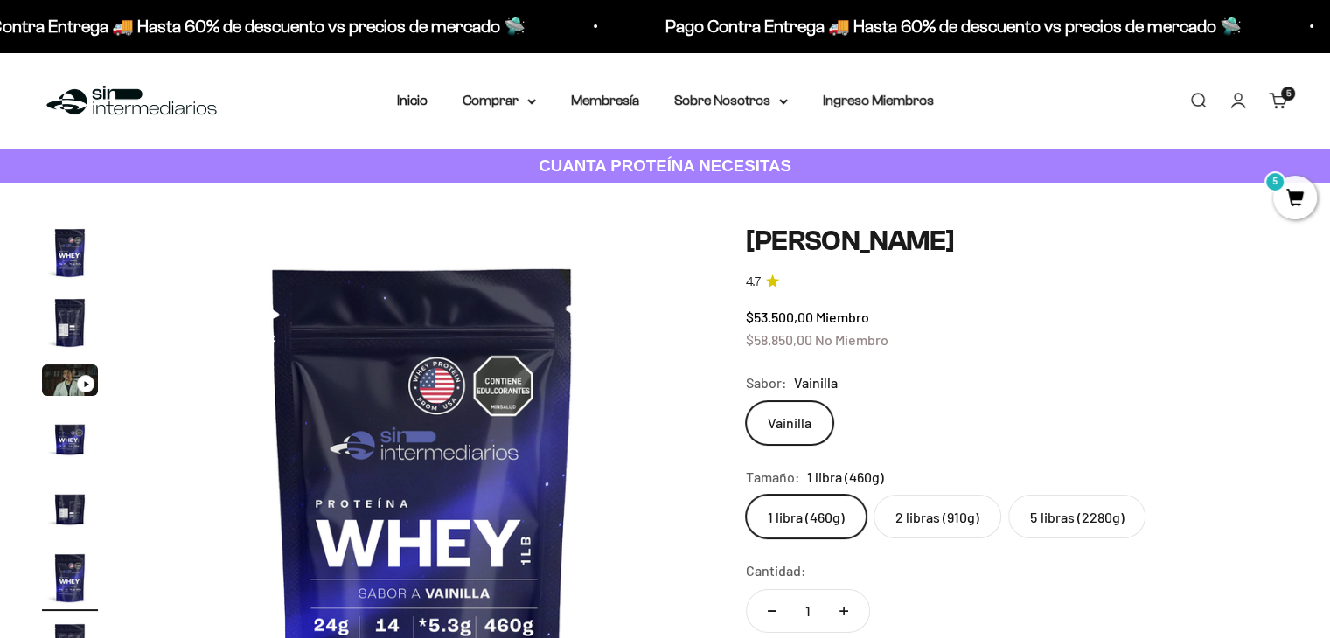
click at [935, 519] on label "2 libras (910g)" at bounding box center [938, 517] width 128 height 44
click at [746, 495] on input "2 libras (910g)" at bounding box center [745, 494] width 1 height 1
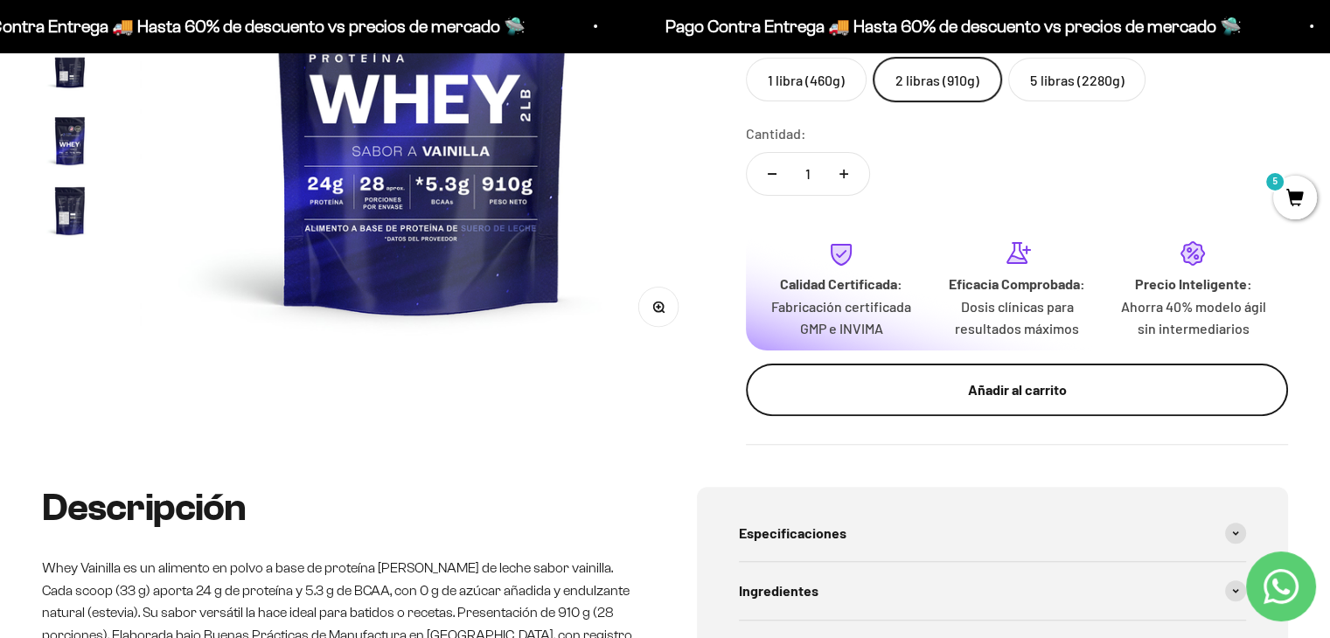
click at [1044, 397] on div "Añadir al carrito" at bounding box center [1017, 390] width 472 height 23
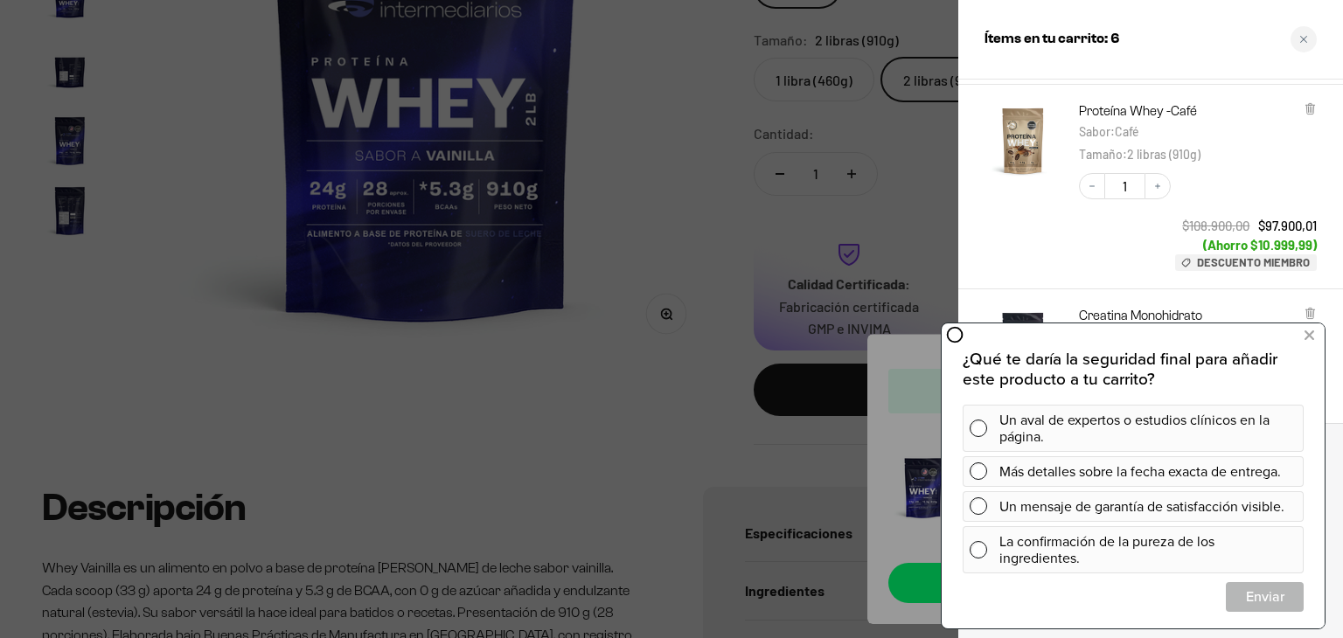
scroll to position [464, 0]
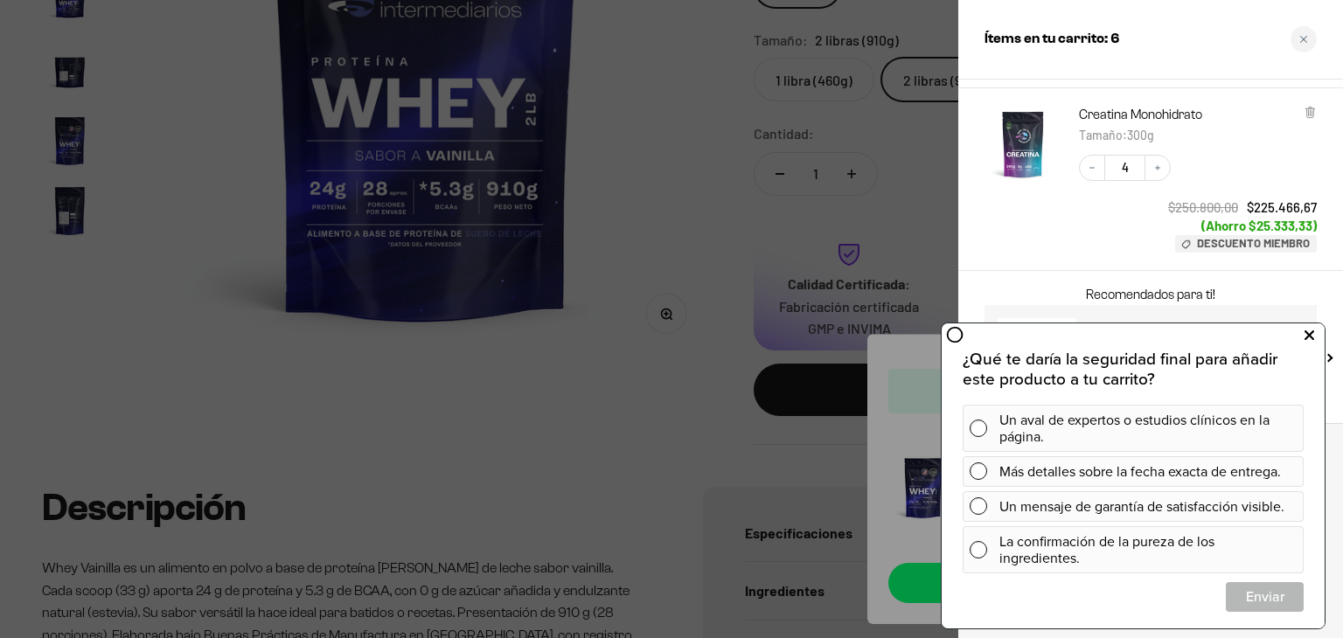
click at [1312, 333] on icon at bounding box center [1310, 335] width 10 height 23
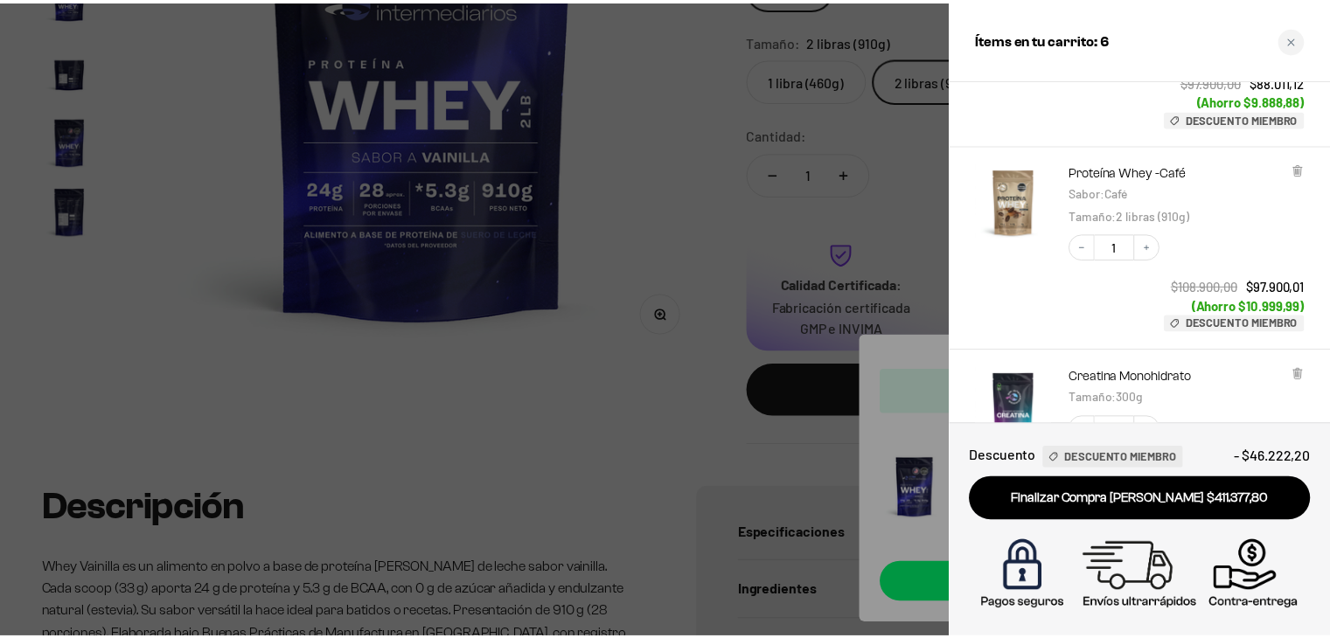
scroll to position [0, 0]
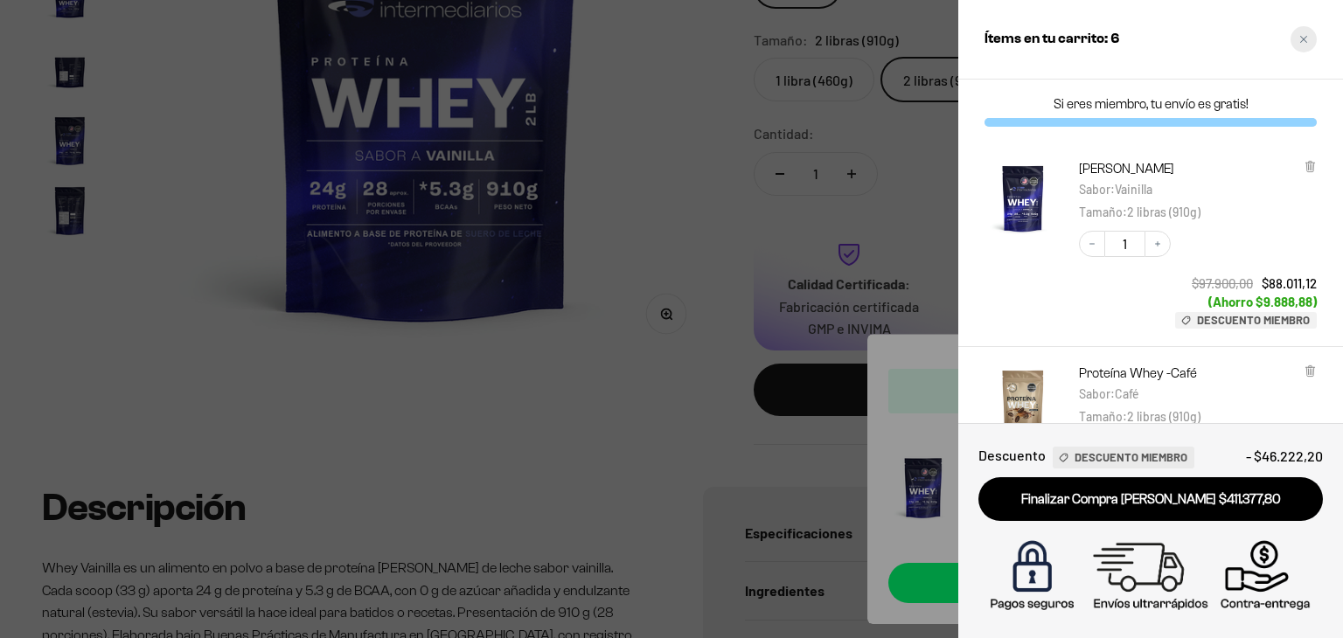
click at [1298, 45] on div "Close cart" at bounding box center [1304, 39] width 26 height 26
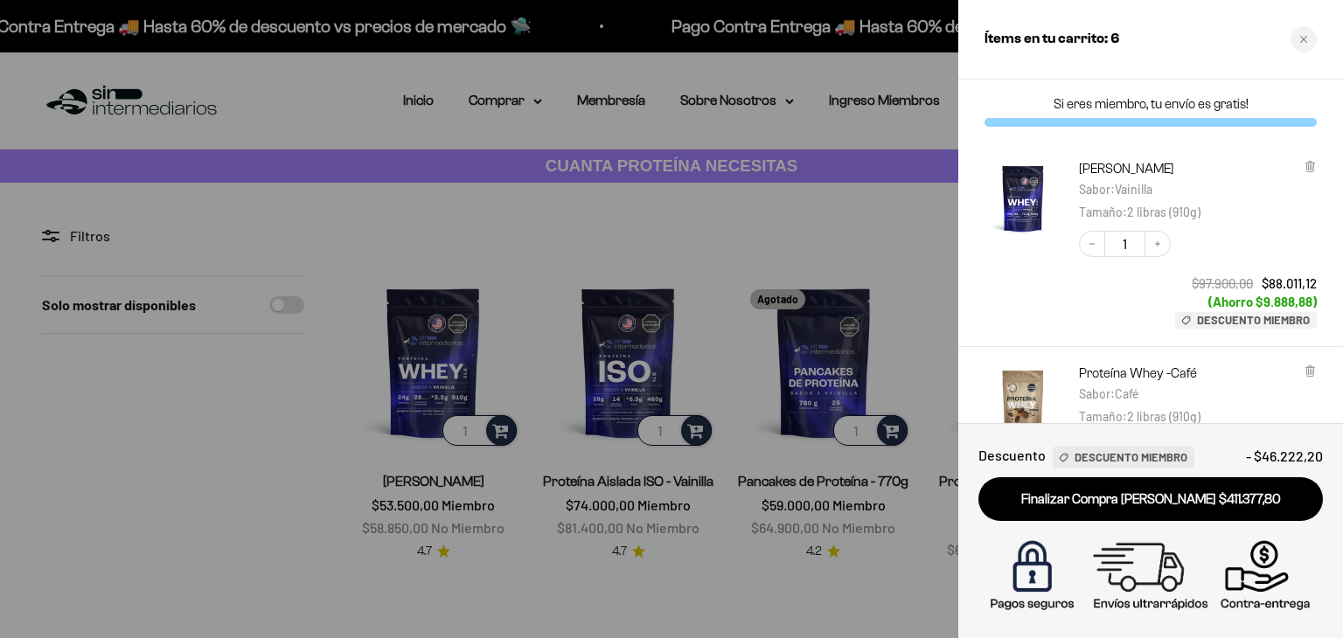
click at [853, 369] on div at bounding box center [671, 319] width 1343 height 638
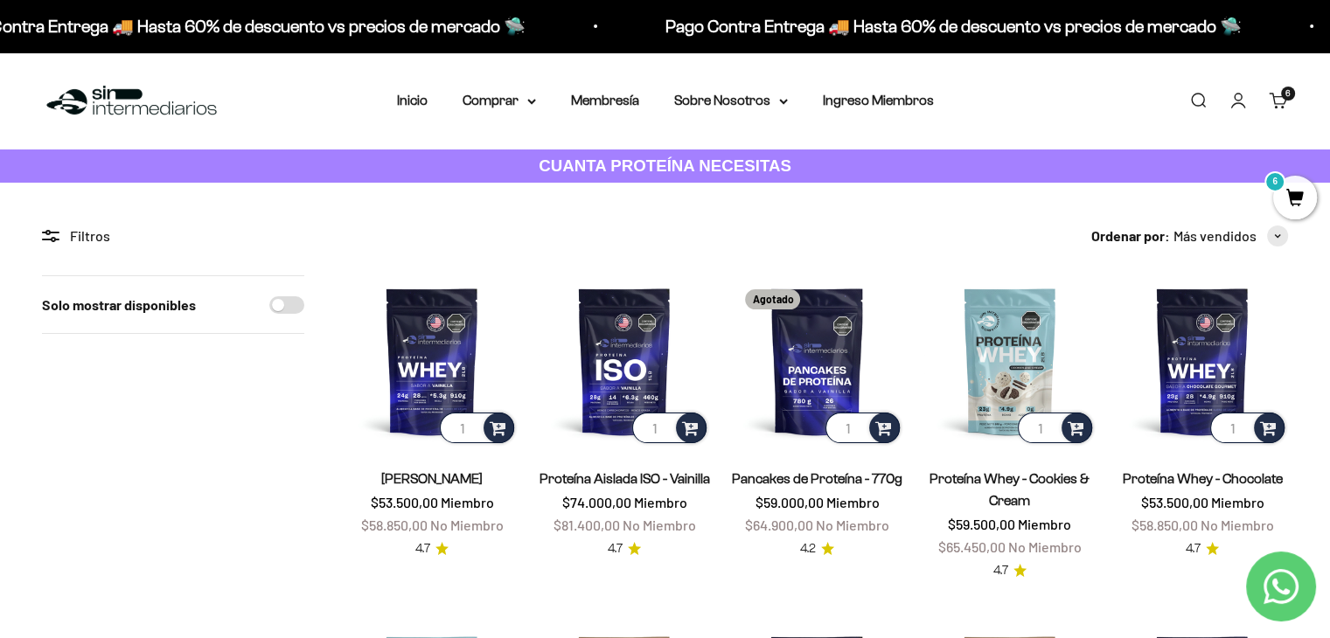
click at [1304, 193] on span "6" at bounding box center [1295, 198] width 44 height 44
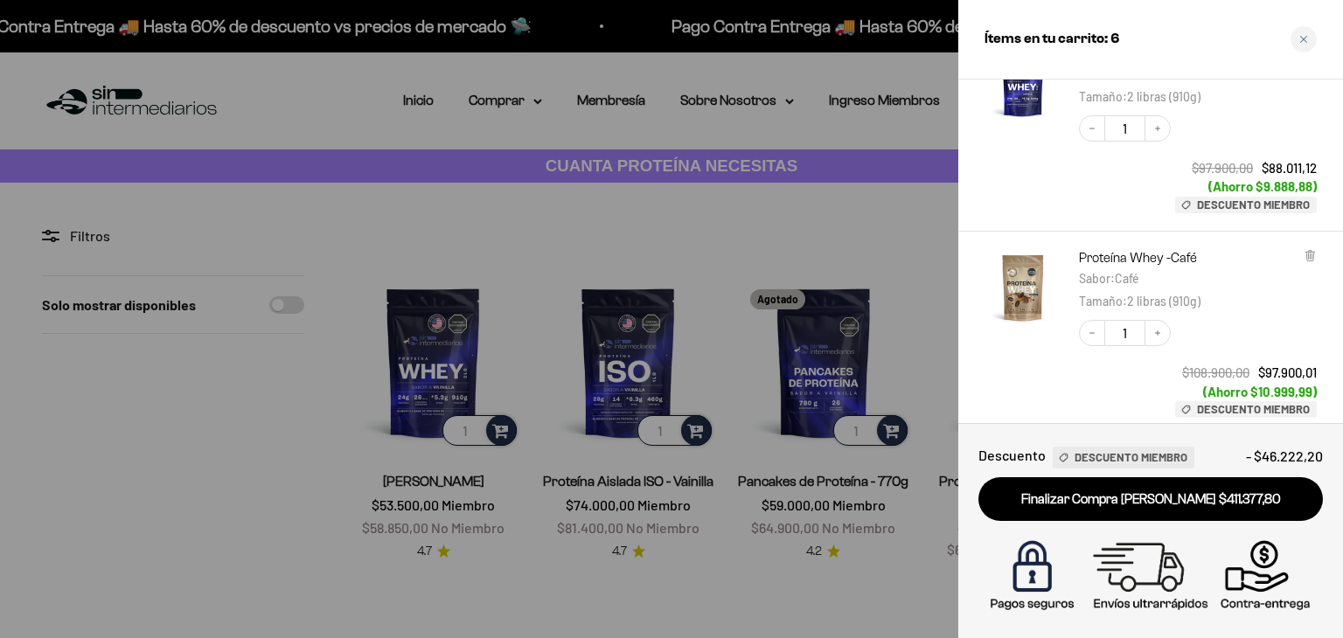
scroll to position [464, 0]
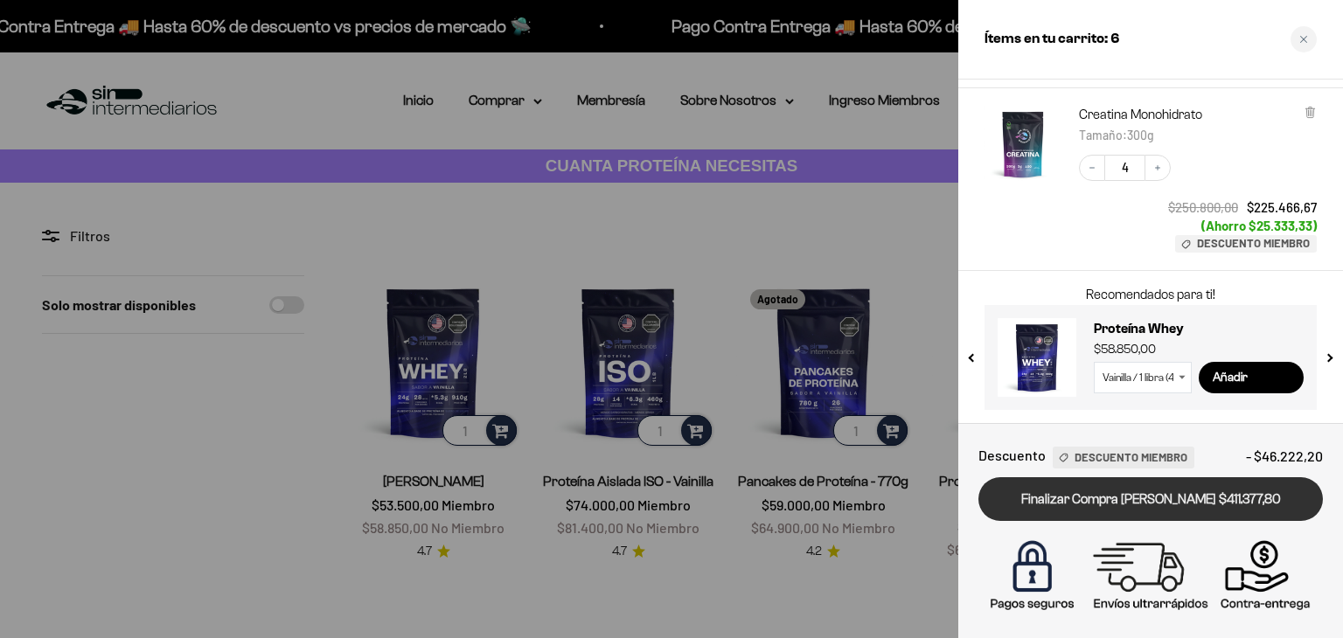
click at [1171, 515] on link "Finalizar Compra [PERSON_NAME] $411.377,80" at bounding box center [1150, 499] width 345 height 45
